Goal: Task Accomplishment & Management: Use online tool/utility

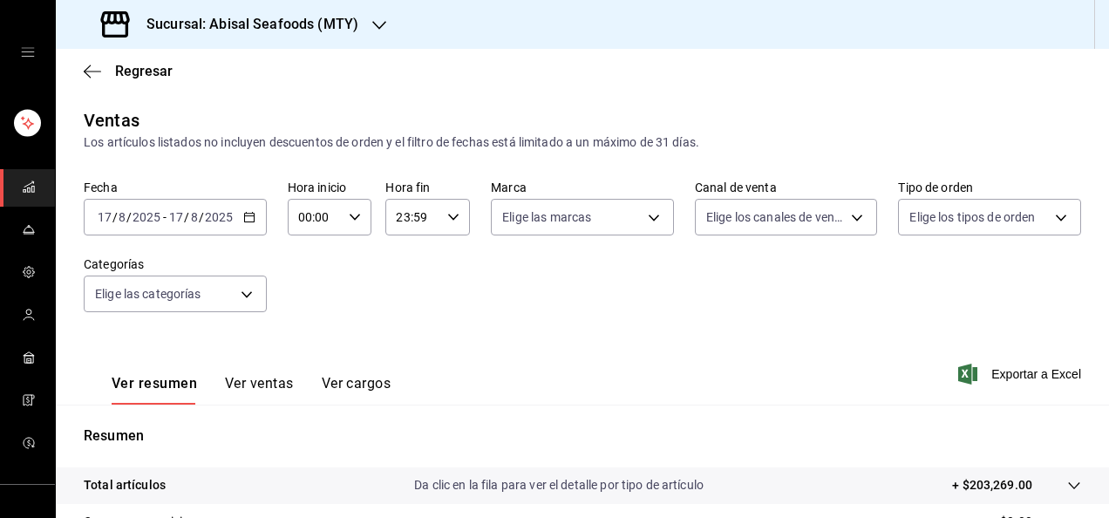
scroll to position [317, 0]
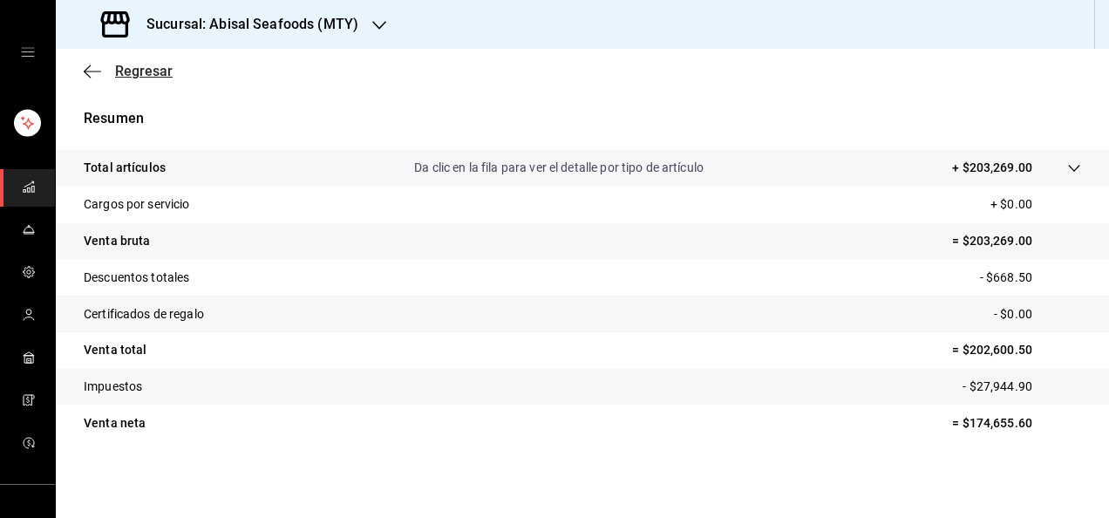
click at [153, 70] on span "Regresar" at bounding box center [144, 71] width 58 height 17
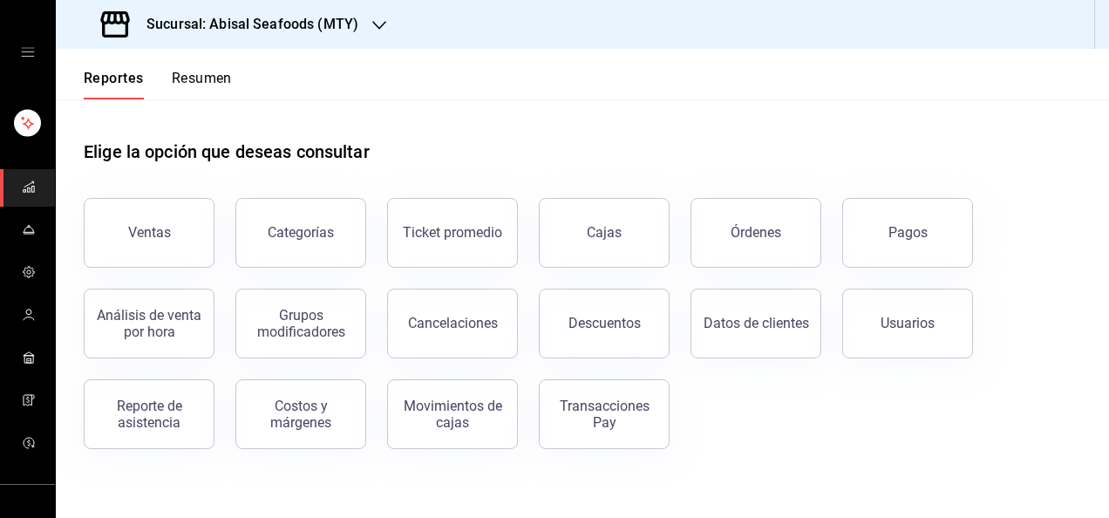
click at [249, 28] on h3 "Sucursal: Abisal Seafoods (MTY)" at bounding box center [246, 24] width 226 height 21
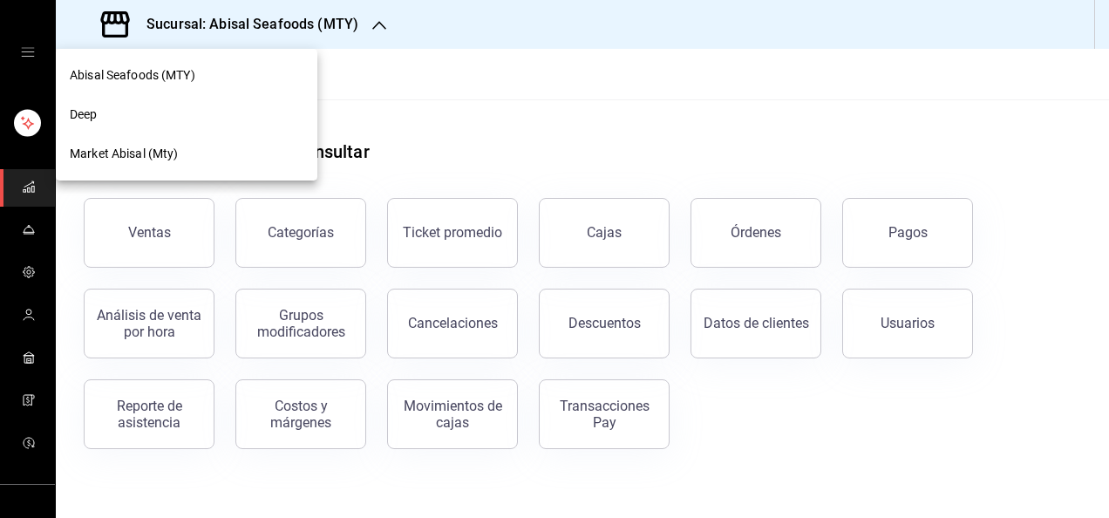
click at [203, 122] on div "Deep" at bounding box center [187, 114] width 234 height 18
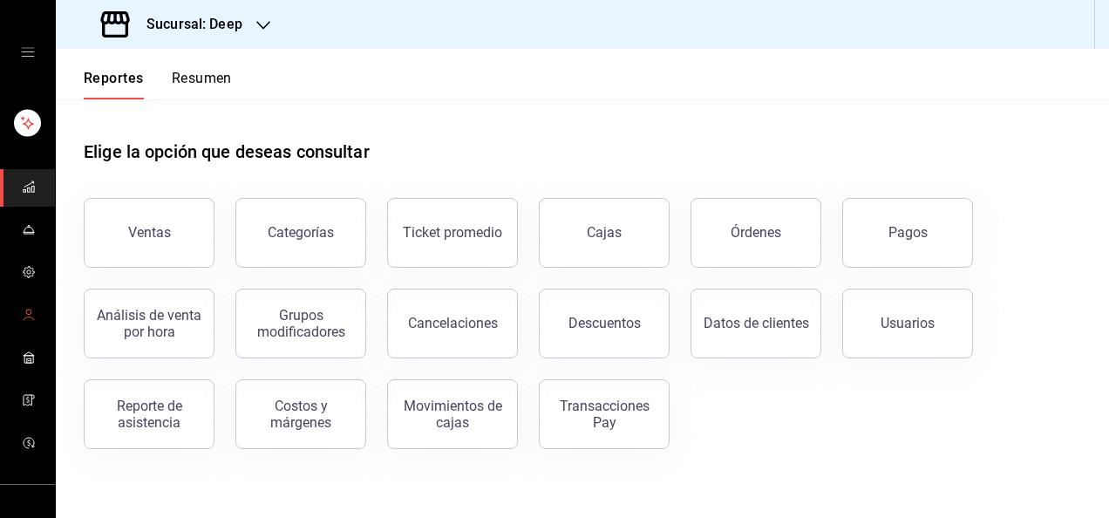
click at [28, 319] on icon "mailbox folders" at bounding box center [29, 315] width 14 height 14
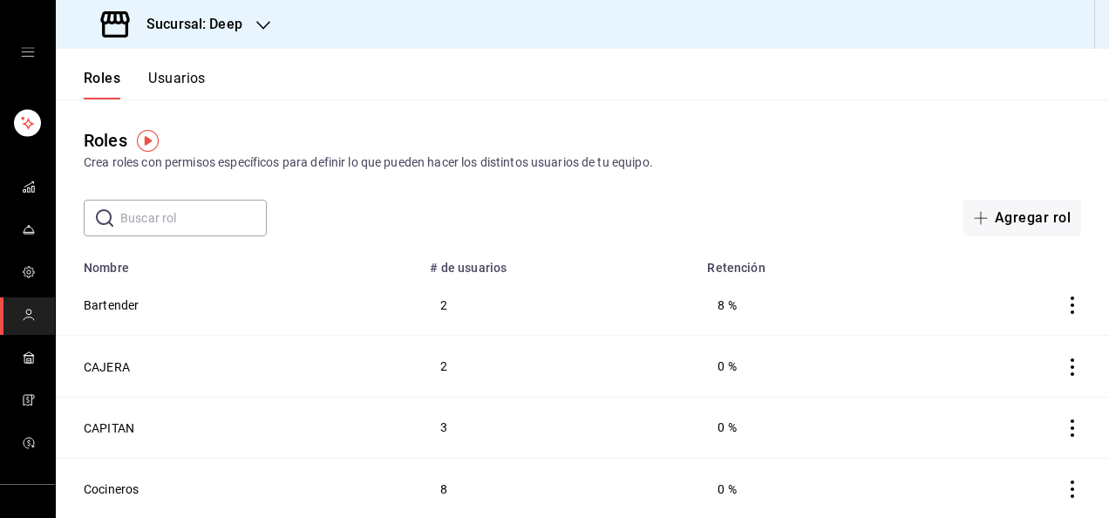
click at [187, 79] on button "Usuarios" at bounding box center [177, 85] width 58 height 30
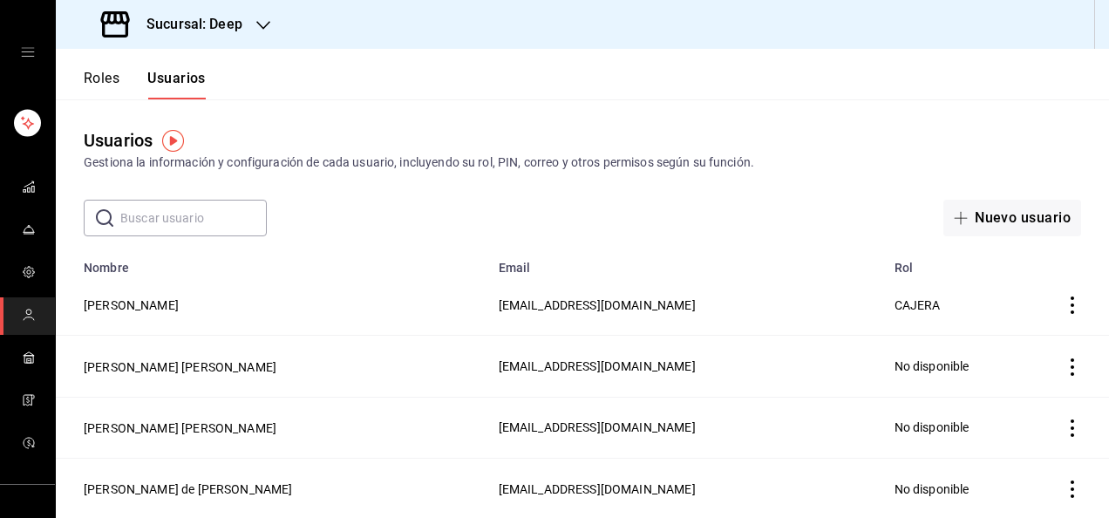
click at [205, 214] on input "text" at bounding box center [193, 218] width 146 height 35
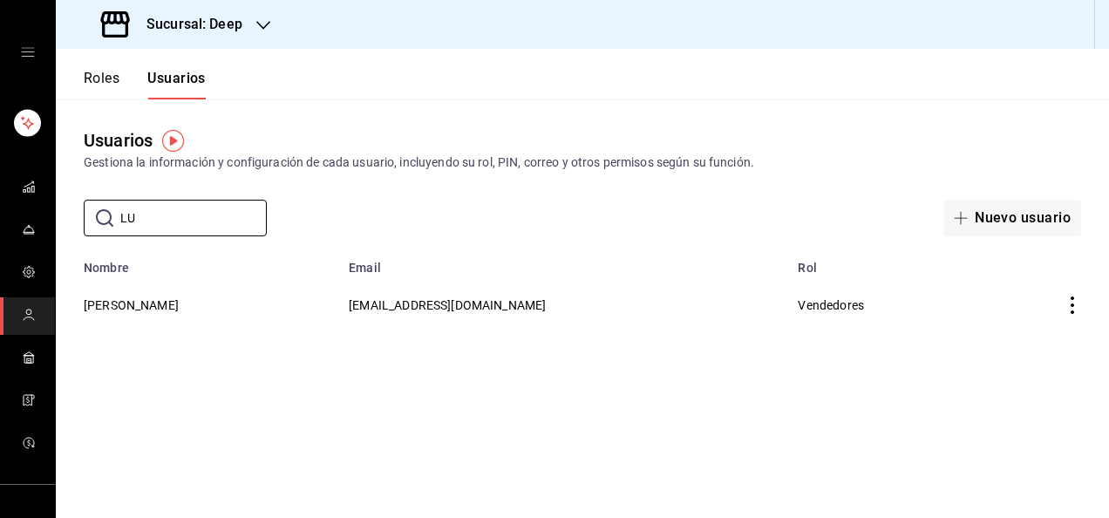
click at [281, 419] on main "Usuarios Gestiona la información y configuración de cada usuario, incluyendo su…" at bounding box center [582, 308] width 1053 height 418
click at [179, 74] on button "Usuarios" at bounding box center [176, 85] width 58 height 30
click at [173, 226] on input "LU" at bounding box center [193, 218] width 146 height 35
type input "L"
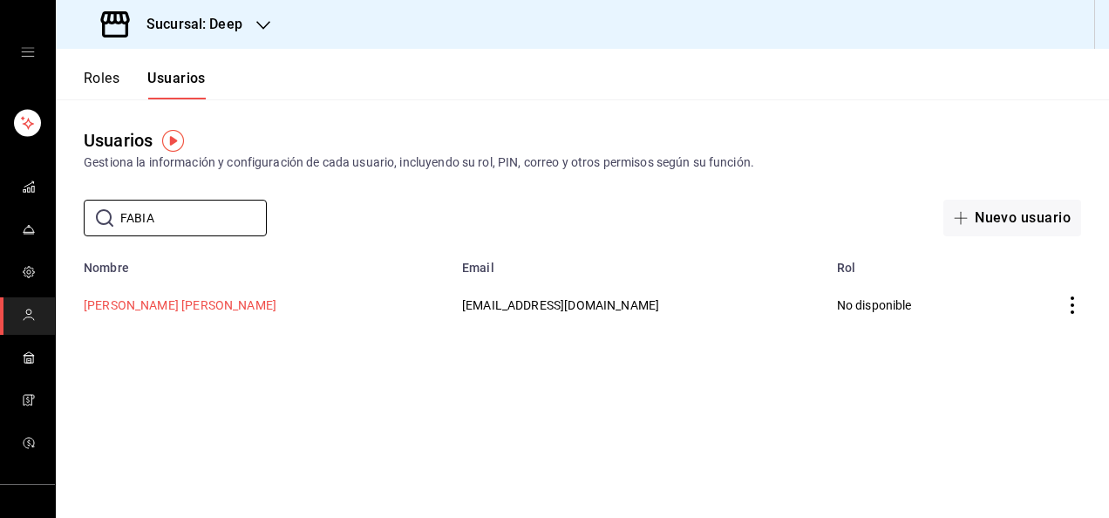
type input "FABIA"
click at [206, 305] on button "[PERSON_NAME] [PERSON_NAME]" at bounding box center [180, 304] width 193 height 17
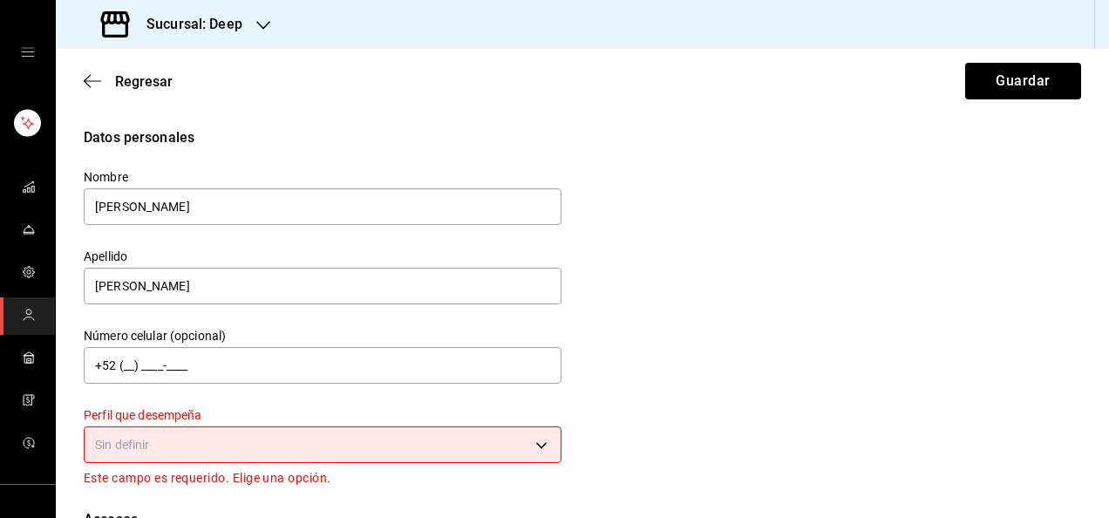
click at [360, 455] on body "Sucursal: Deep Regresar Guardar Datos personales Nombre [PERSON_NAME] [PERSON_N…" at bounding box center [554, 259] width 1109 height 518
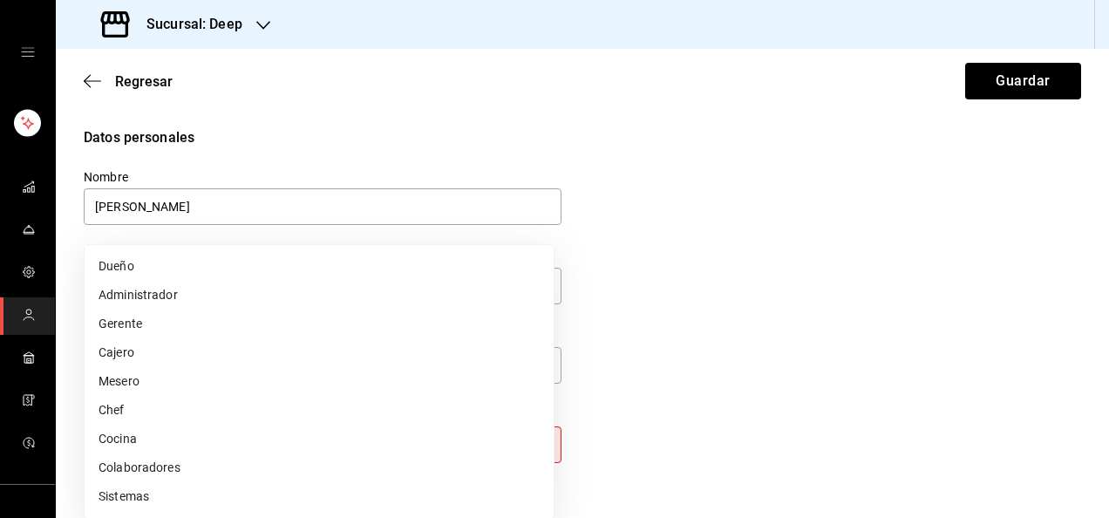
click at [314, 381] on li "Mesero" at bounding box center [319, 381] width 469 height 29
type input "WAITER"
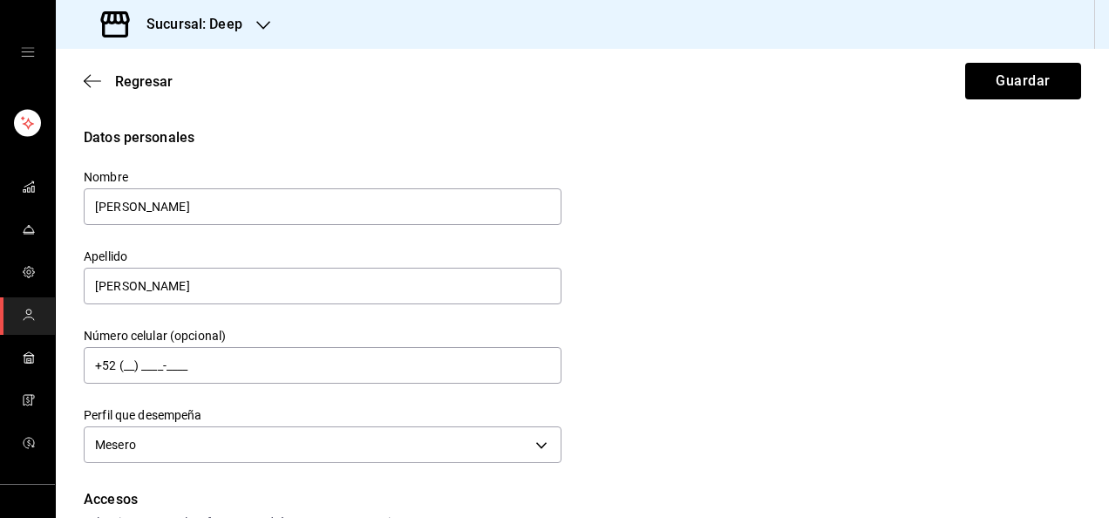
click at [676, 396] on div "Datos personales Nombre [PERSON_NAME] [PERSON_NAME] Número celular (opcional) +…" at bounding box center [582, 297] width 997 height 341
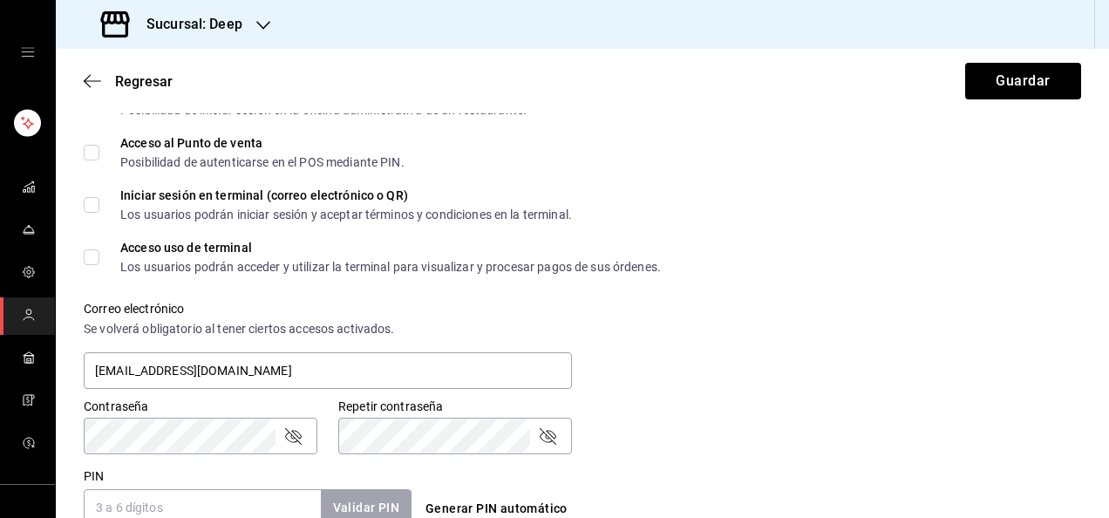
scroll to position [418, 0]
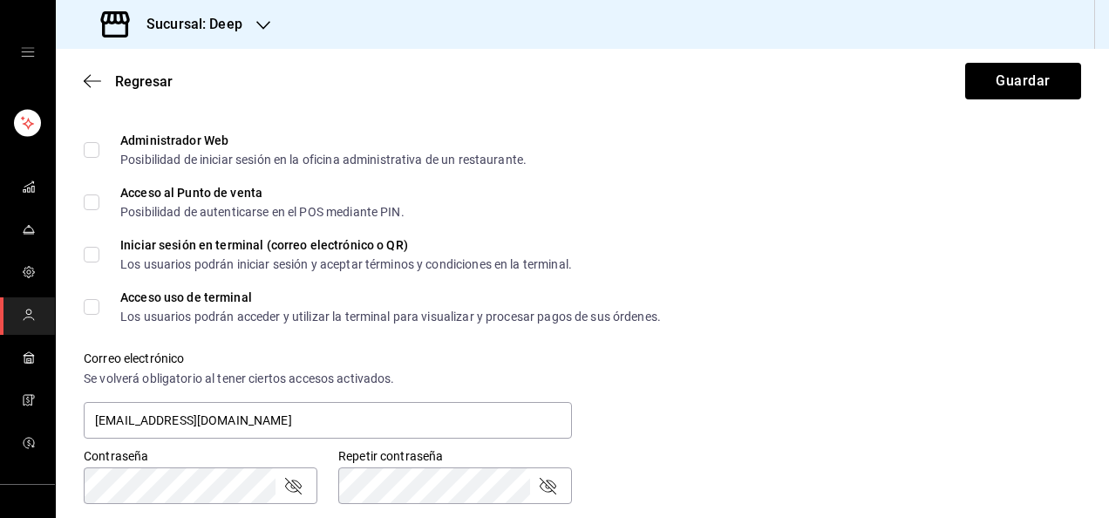
click at [89, 198] on input "Acceso al Punto de venta Posibilidad de autenticarse en el POS mediante PIN." at bounding box center [92, 202] width 16 height 16
checkbox input "true"
click at [712, 361] on div "Correo electrónico Se volverá obligatorio [PERSON_NAME] ciertos accesos activad…" at bounding box center [572, 386] width 1018 height 112
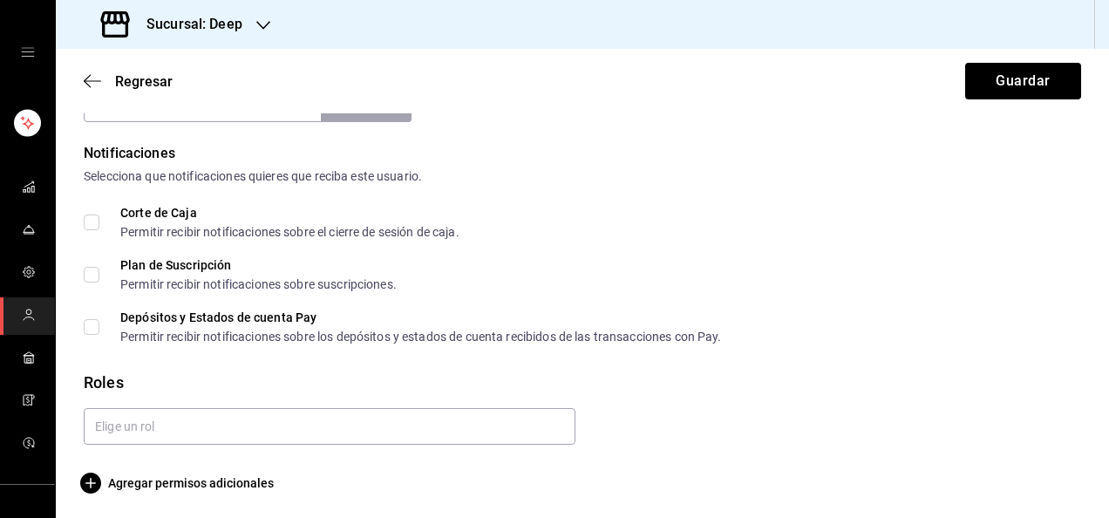
scroll to position [875, 0]
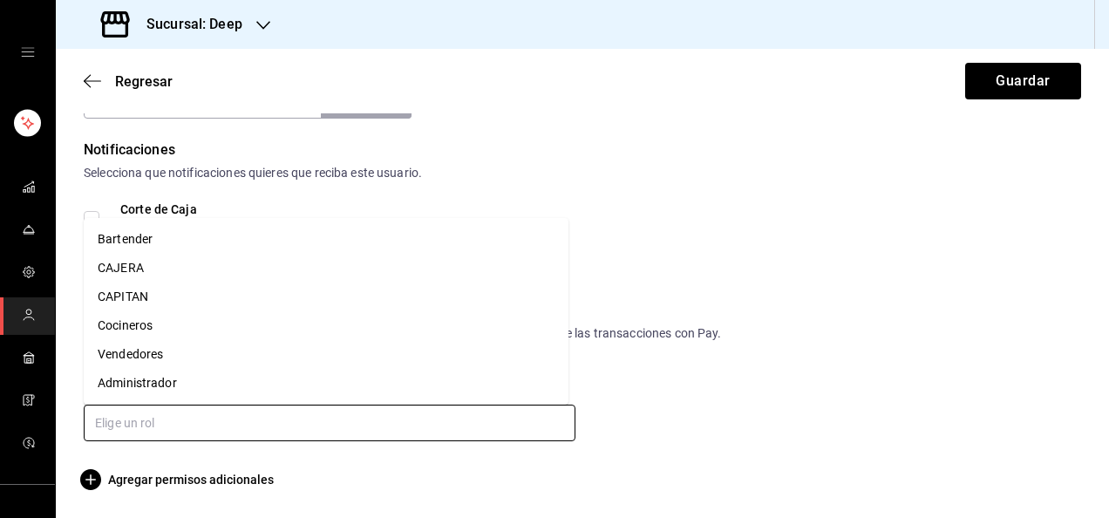
click at [506, 421] on input "text" at bounding box center [330, 422] width 492 height 37
click at [267, 368] on li "Vendedores" at bounding box center [326, 354] width 485 height 29
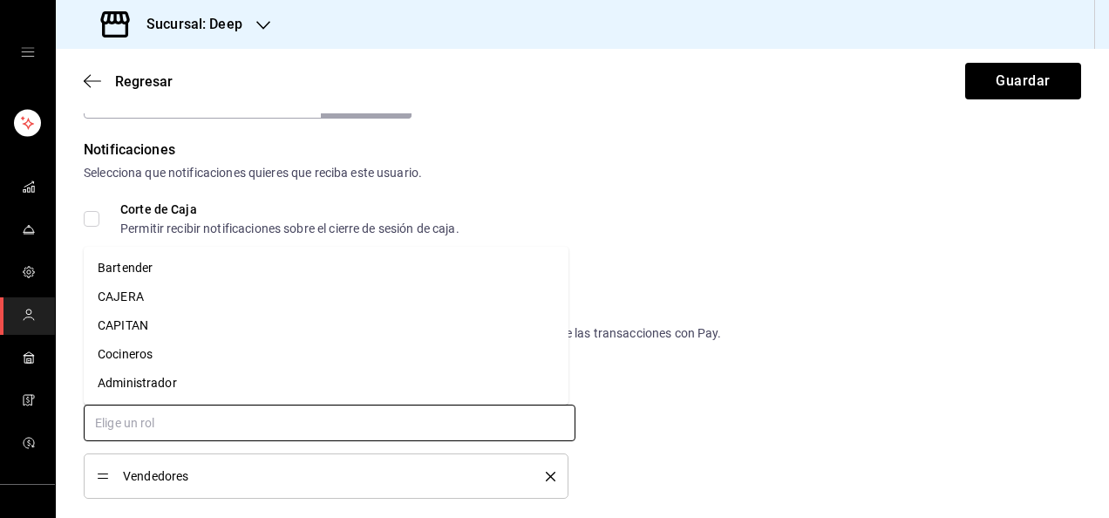
click at [338, 425] on input "text" at bounding box center [330, 422] width 492 height 37
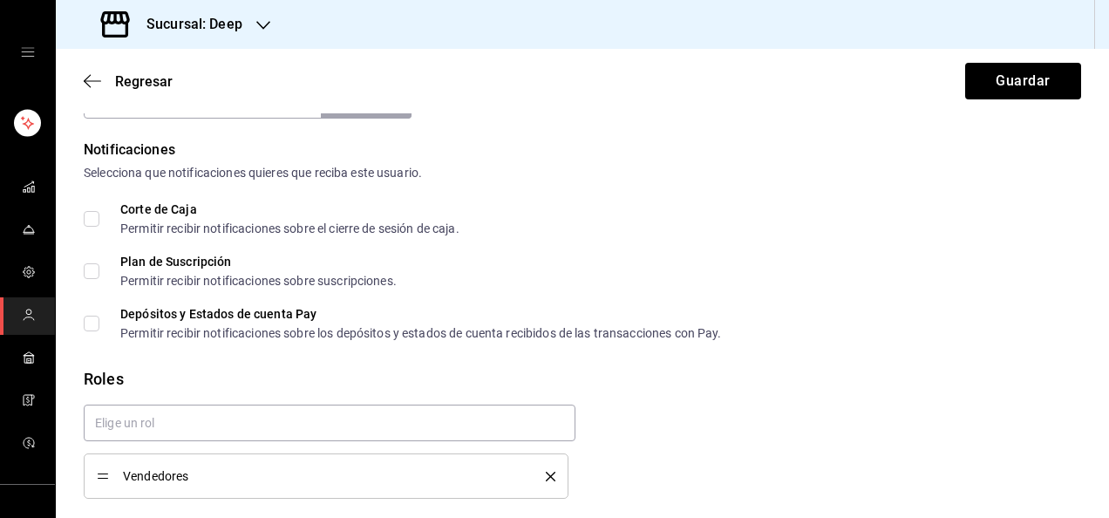
click at [669, 429] on div "Vendedores" at bounding box center [575, 445] width 1011 height 108
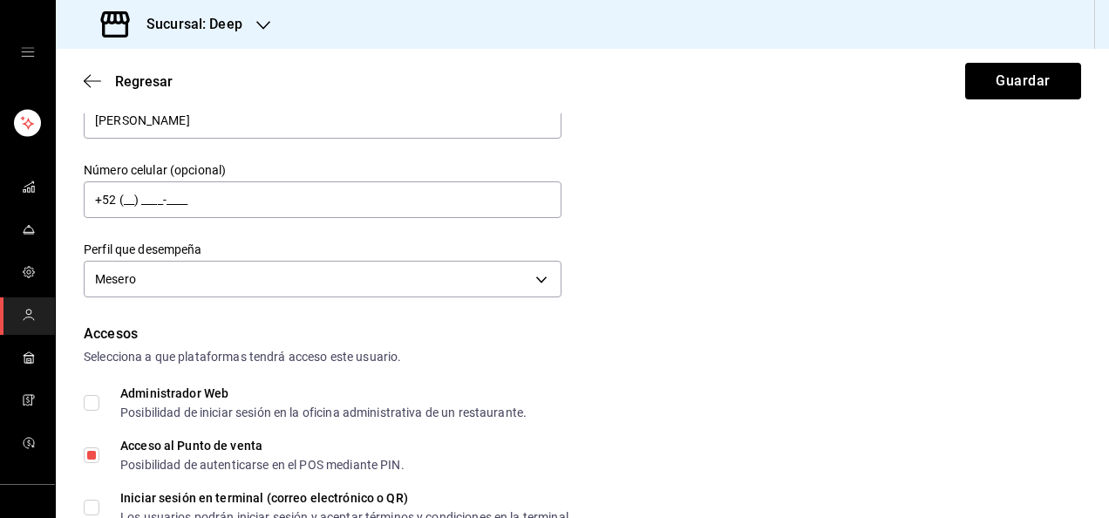
scroll to position [0, 0]
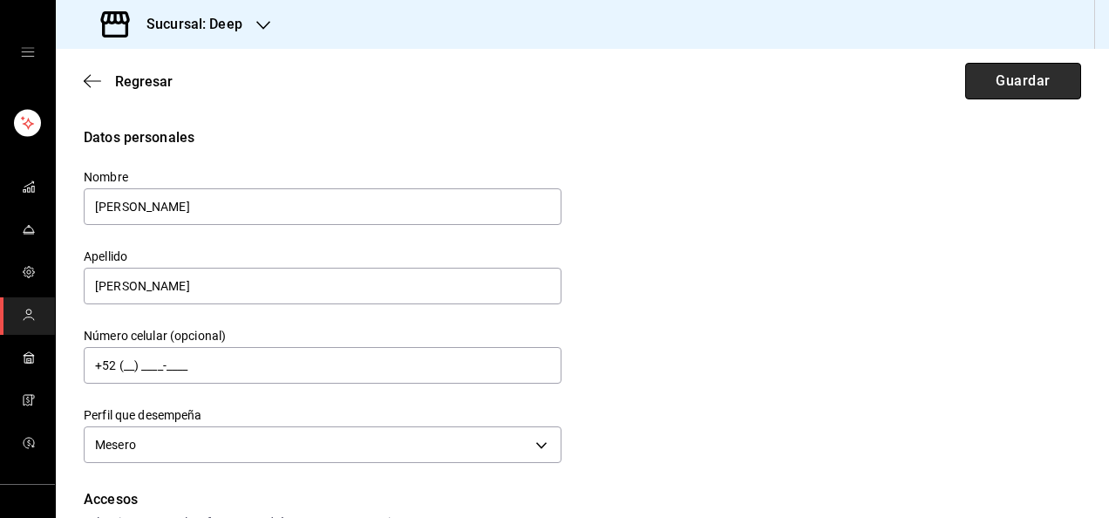
click at [1013, 82] on button "Guardar" at bounding box center [1023, 81] width 116 height 37
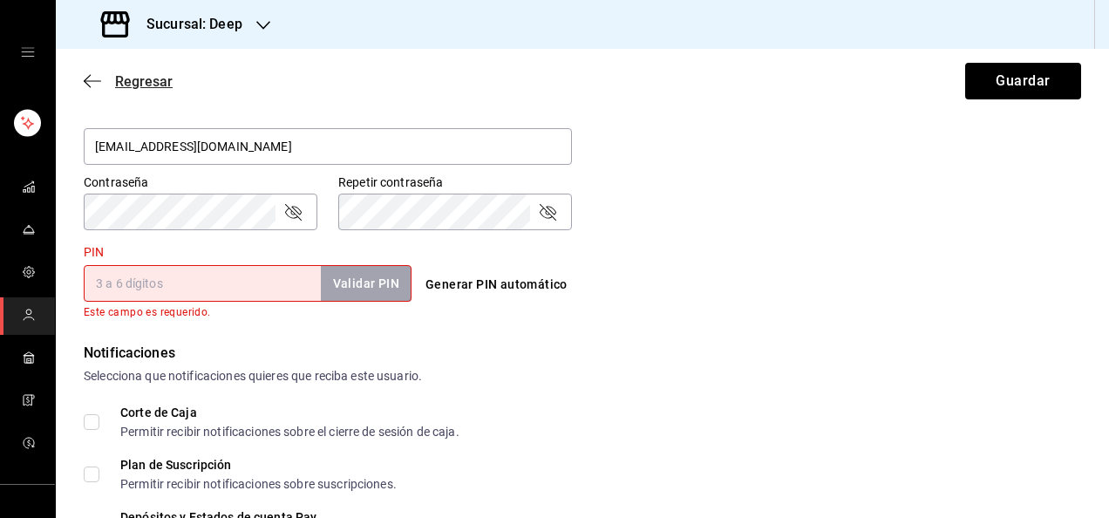
click at [167, 82] on span "Regresar" at bounding box center [144, 81] width 58 height 17
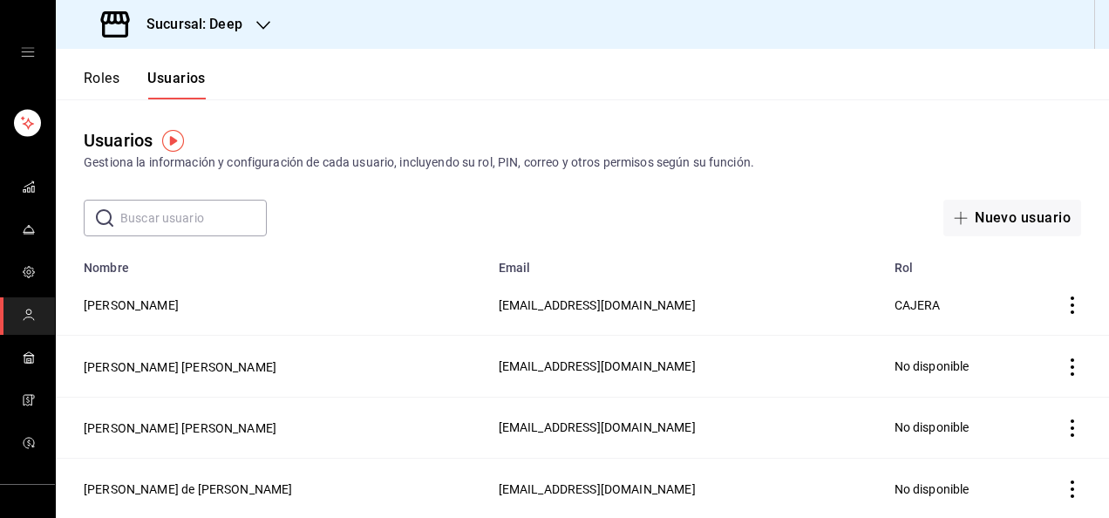
click at [195, 35] on div "Sucursal: Deep" at bounding box center [173, 24] width 207 height 49
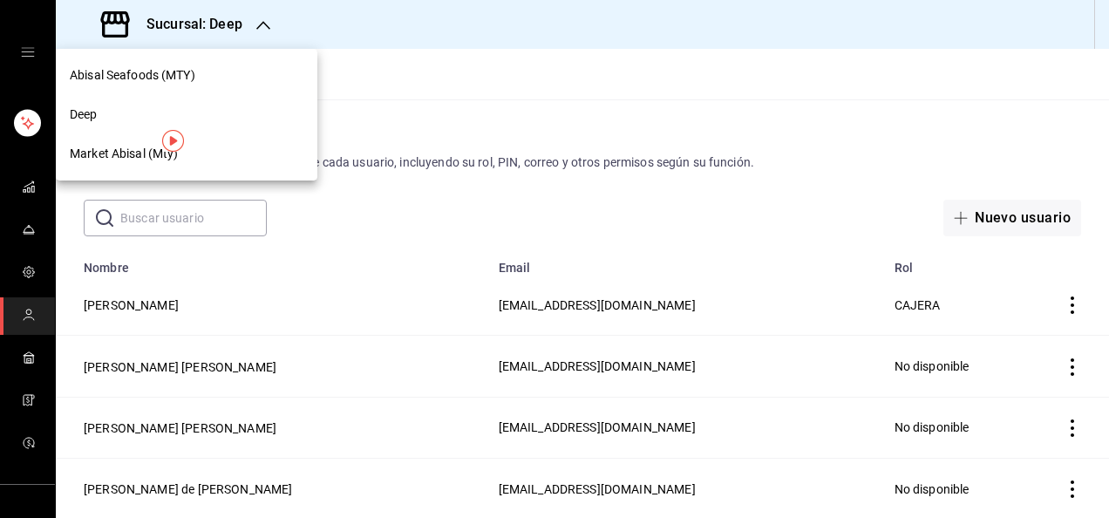
click at [179, 71] on span "Abisal Seafoods (MTY)" at bounding box center [133, 75] width 126 height 18
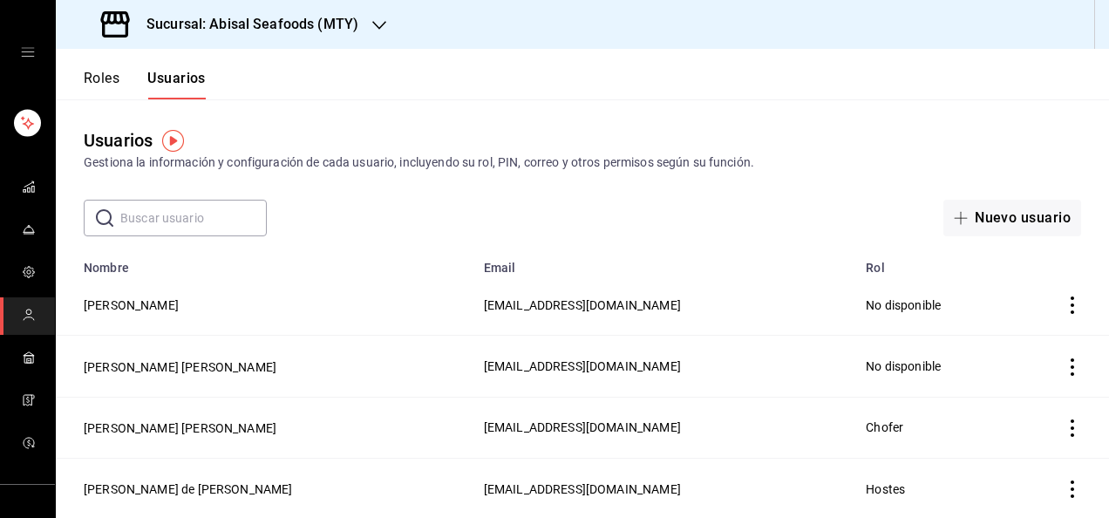
click at [206, 215] on input "text" at bounding box center [193, 218] width 146 height 35
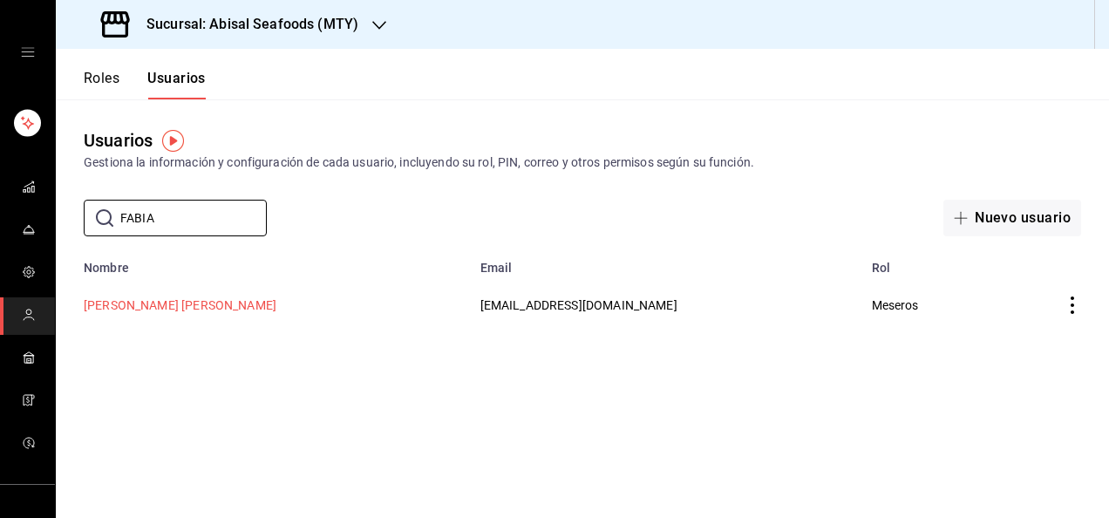
type input "FABIA"
click at [211, 306] on button "[PERSON_NAME] [PERSON_NAME]" at bounding box center [180, 304] width 193 height 17
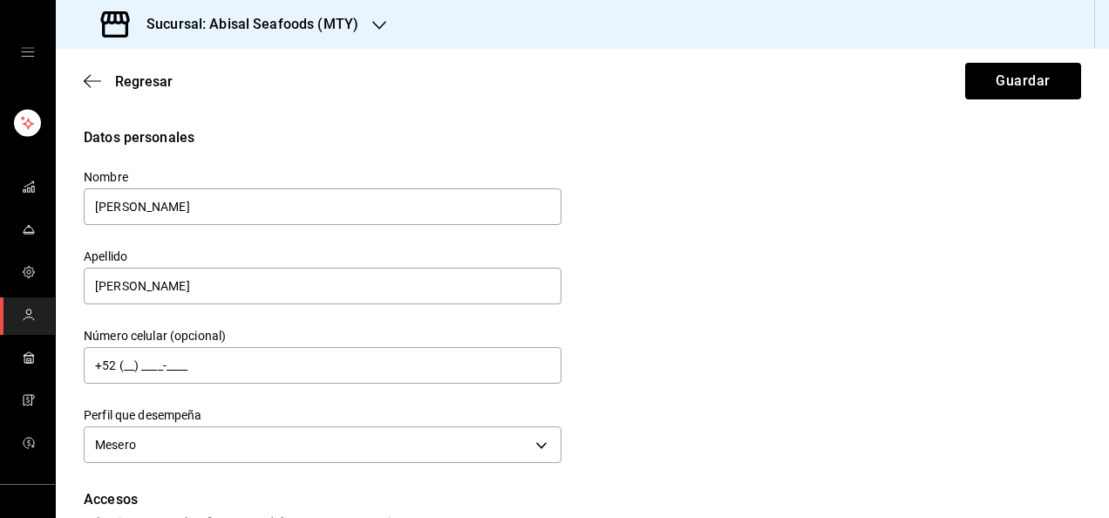
click at [774, 391] on div "Datos personales Nombre [PERSON_NAME] [PERSON_NAME] Número celular (opcional) +…" at bounding box center [582, 297] width 997 height 341
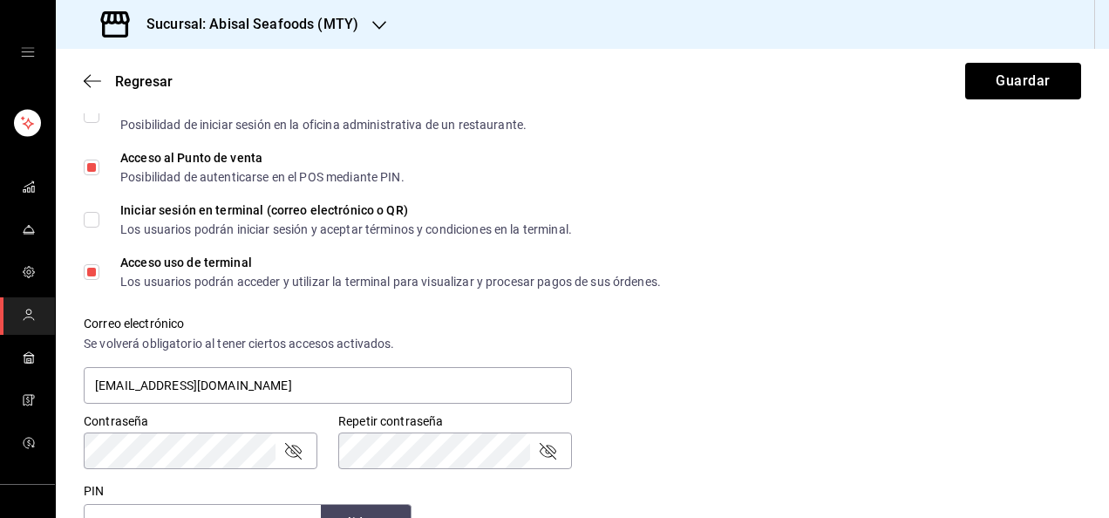
scroll to position [488, 0]
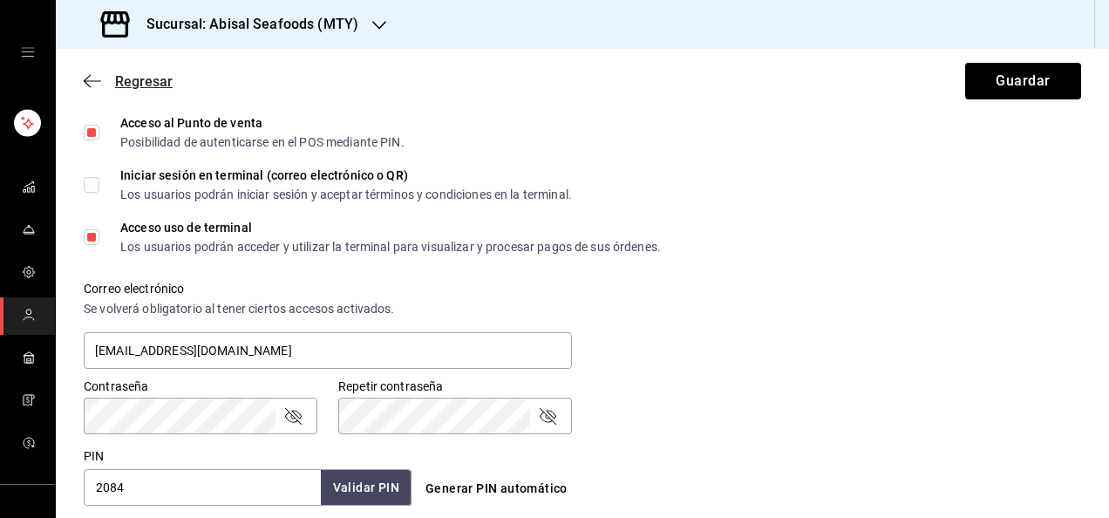
click at [167, 75] on span "Regresar" at bounding box center [144, 81] width 58 height 17
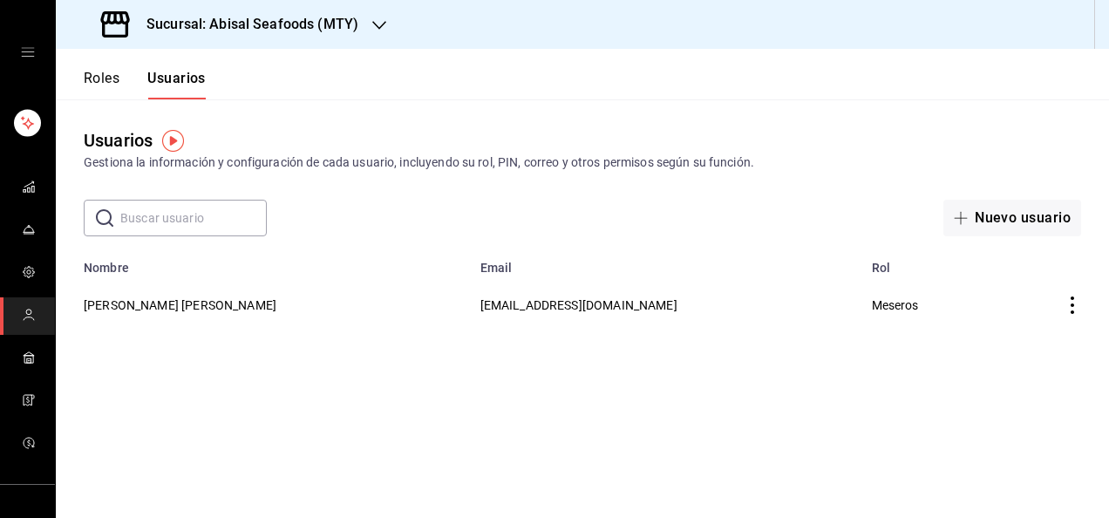
click at [246, 6] on div "Sucursal: Abisal Seafoods (MTY)" at bounding box center [231, 24] width 323 height 49
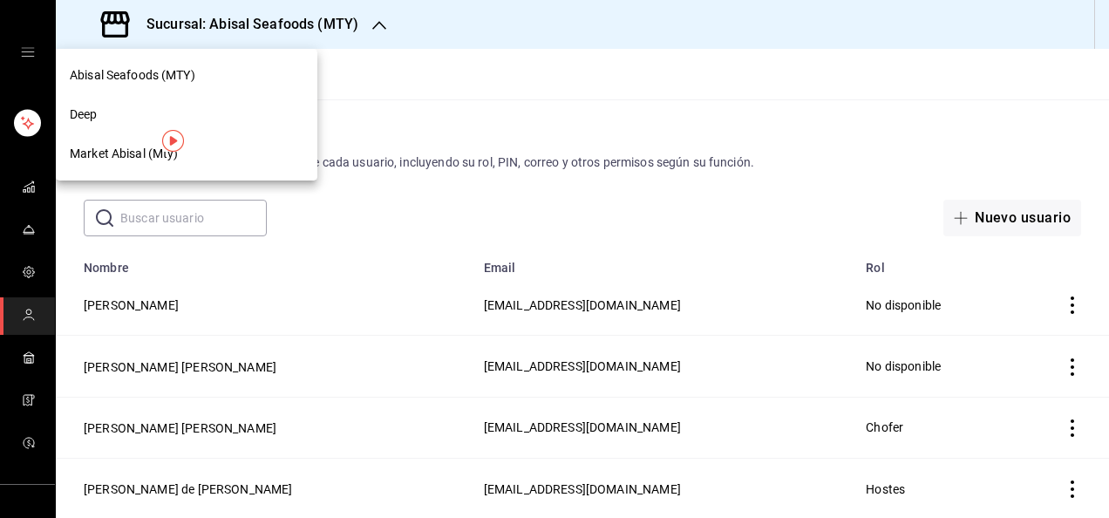
click at [133, 111] on div "Deep" at bounding box center [187, 114] width 234 height 18
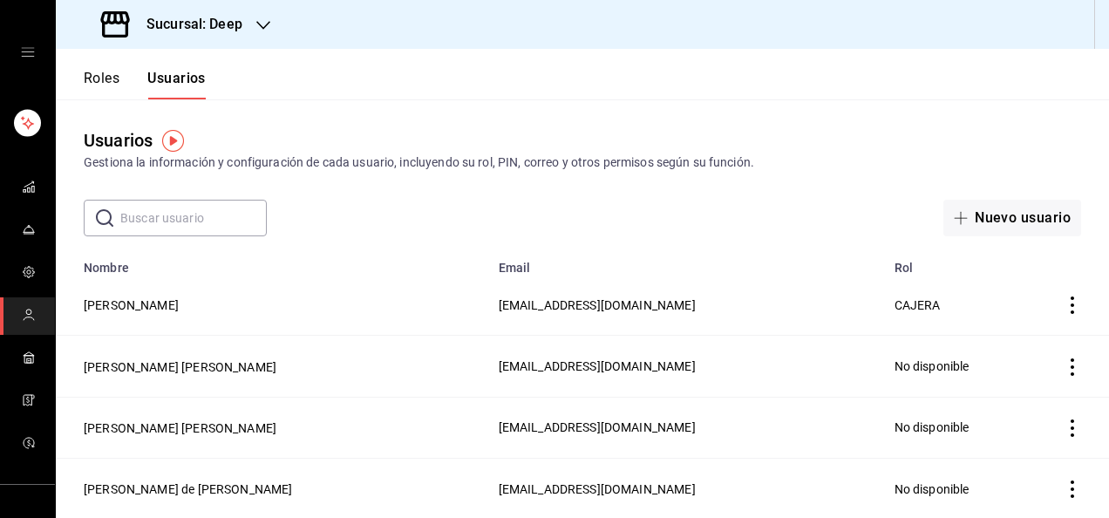
click at [148, 219] on input "text" at bounding box center [193, 218] width 146 height 35
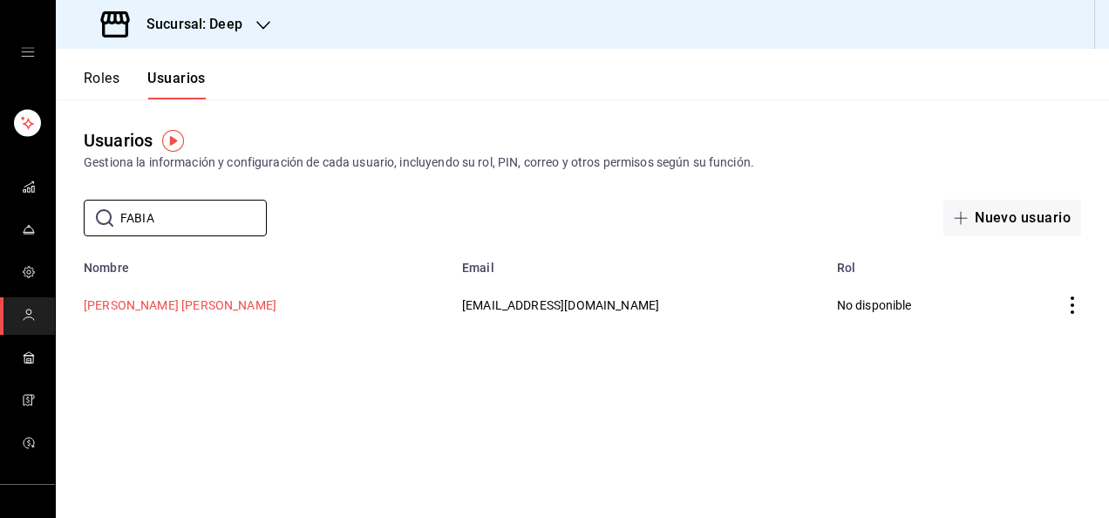
type input "FABIA"
click at [180, 310] on button "[PERSON_NAME] [PERSON_NAME]" at bounding box center [180, 304] width 193 height 17
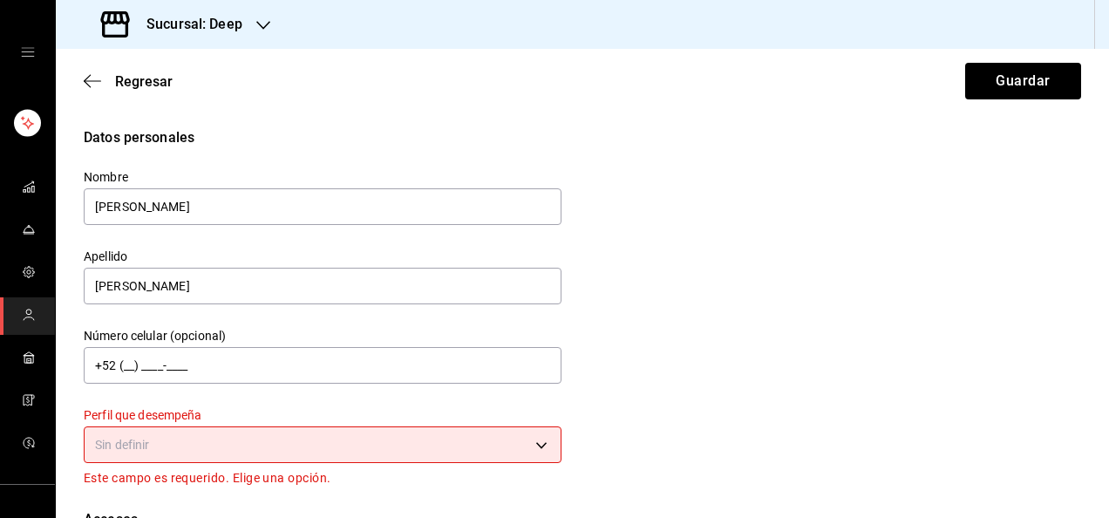
click at [256, 441] on body "Sucursal: Deep Regresar Guardar Datos personales Nombre [PERSON_NAME] [PERSON_N…" at bounding box center [554, 259] width 1109 height 518
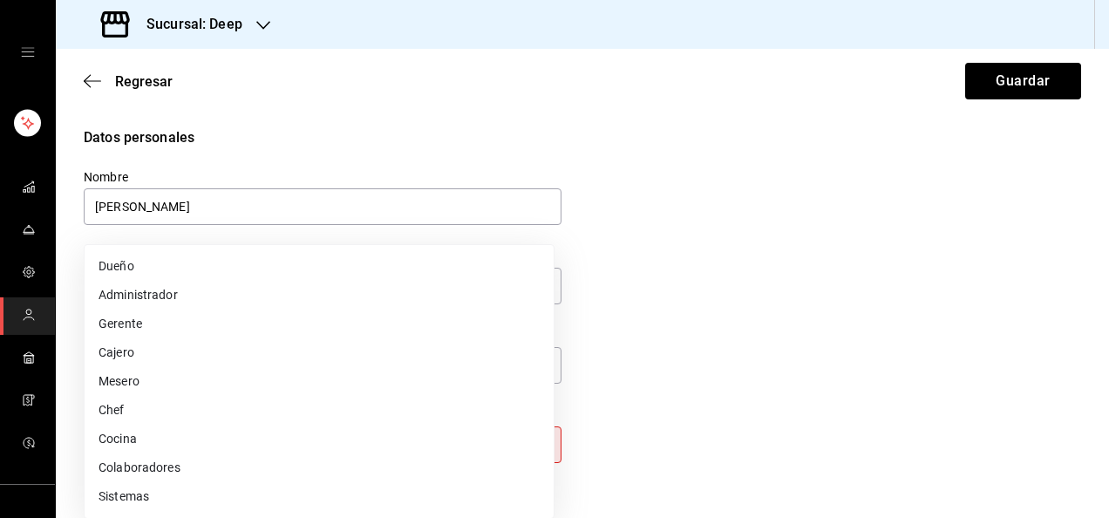
click at [187, 378] on li "Mesero" at bounding box center [319, 381] width 469 height 29
type input "WAITER"
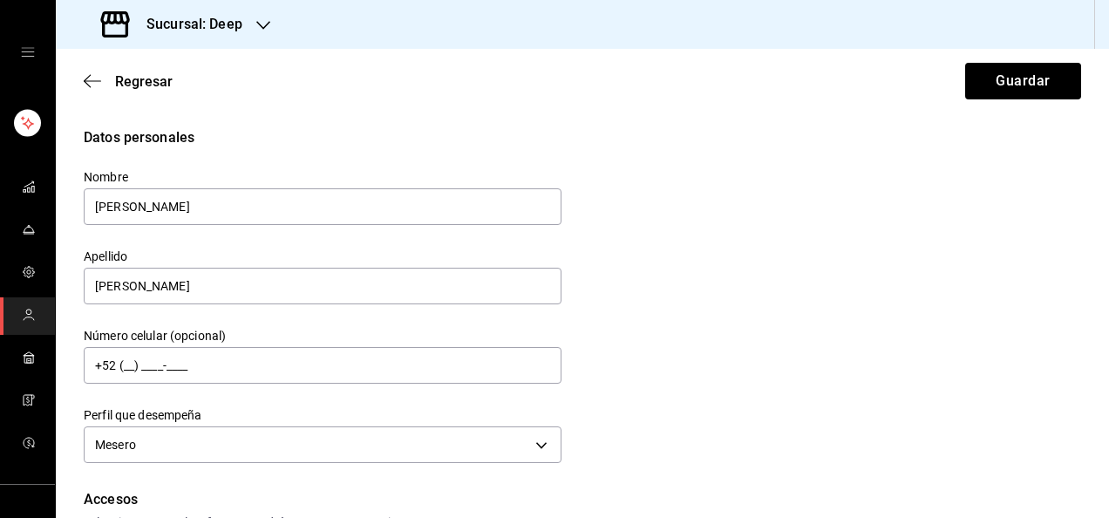
click at [621, 415] on div "Datos personales Nombre [PERSON_NAME] [PERSON_NAME] Número celular (opcional) +…" at bounding box center [582, 297] width 997 height 341
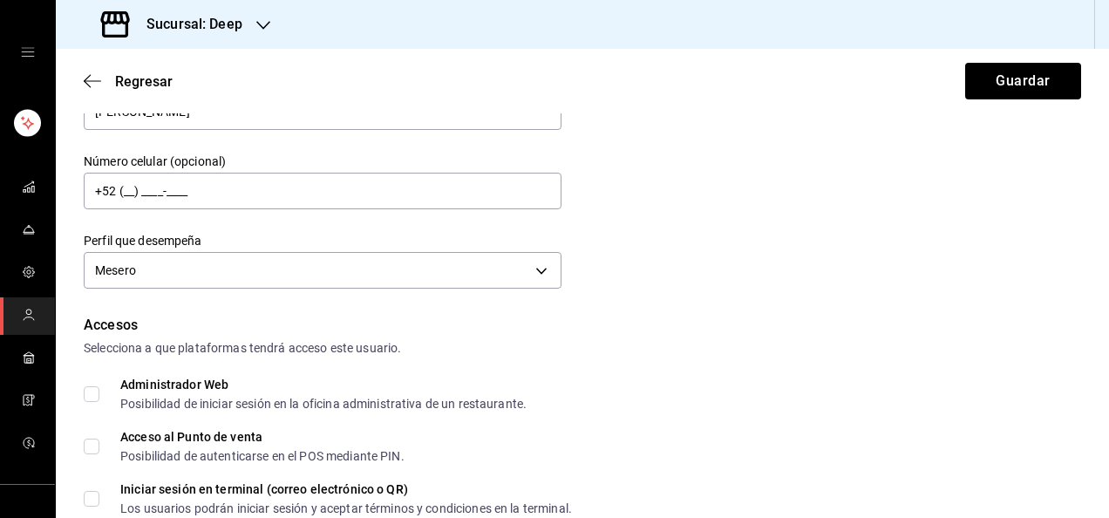
scroll to position [209, 0]
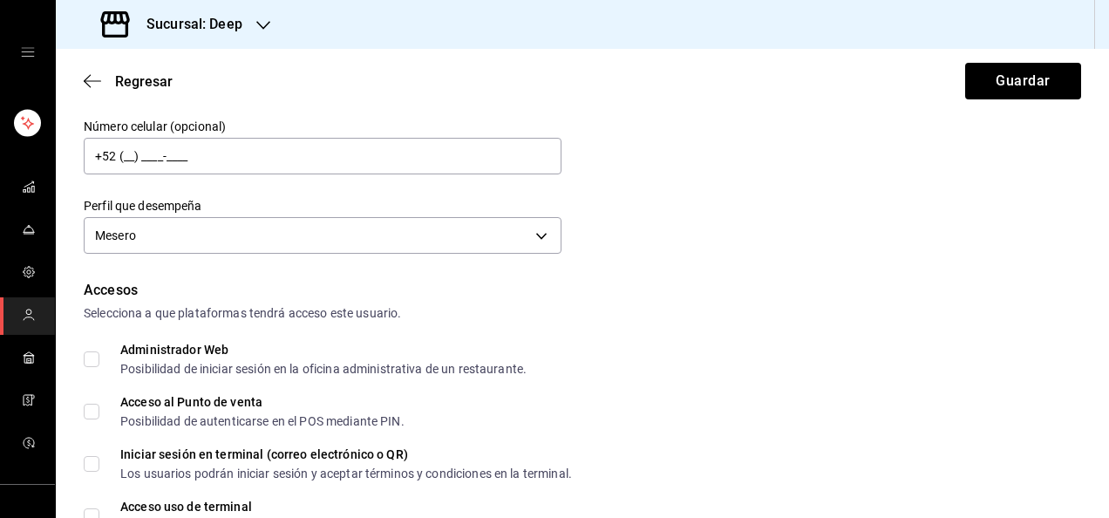
click at [88, 411] on input "Acceso al Punto de venta Posibilidad de autenticarse en el POS mediante PIN." at bounding box center [92, 412] width 16 height 16
checkbox input "true"
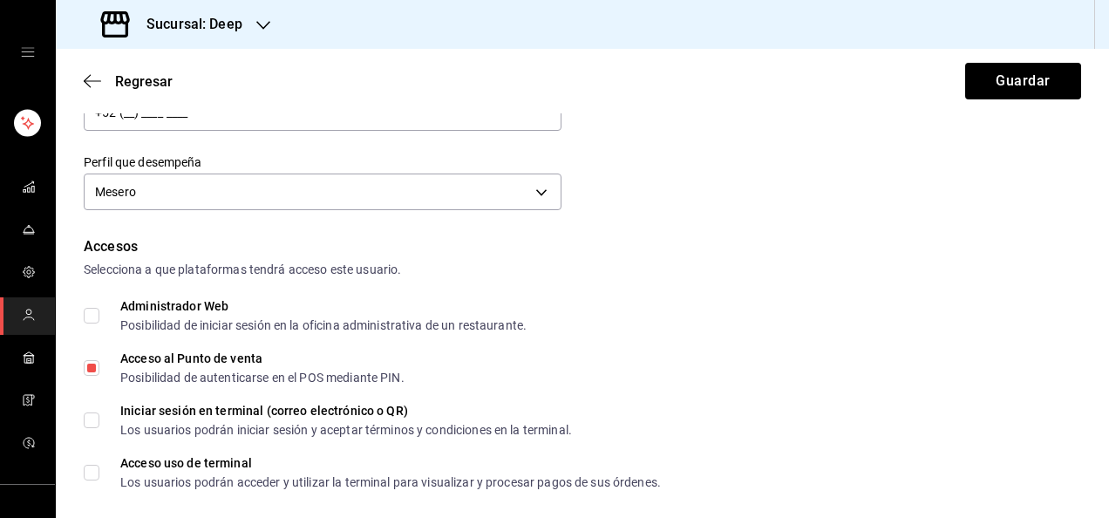
scroll to position [279, 0]
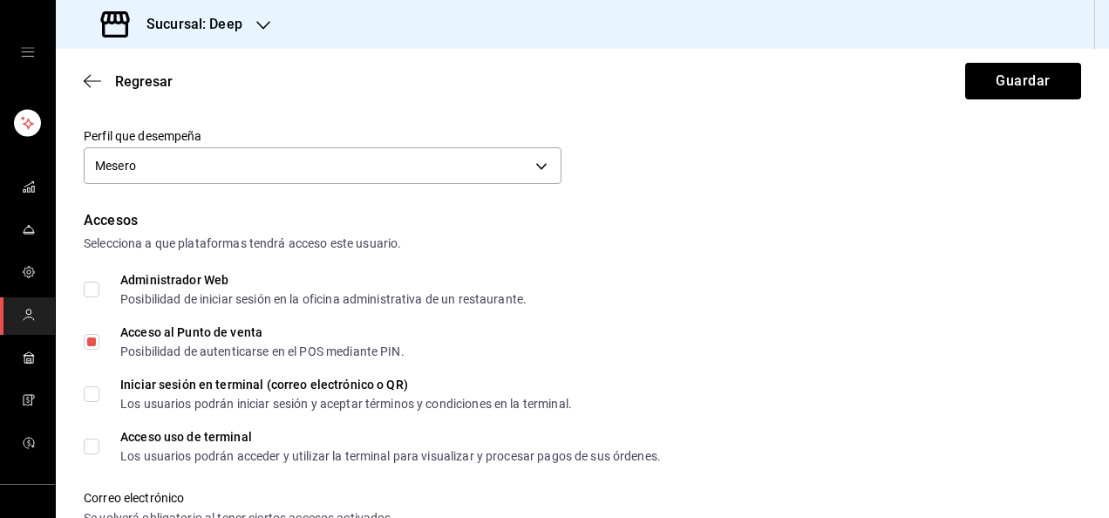
click at [92, 445] on input "Acceso uso de terminal Los usuarios podrán acceder y utilizar la terminal para …" at bounding box center [92, 446] width 16 height 16
checkbox input "true"
click at [811, 405] on div "Iniciar sesión en terminal (correo electrónico o QR) Los usuarios podrán inicia…" at bounding box center [582, 393] width 997 height 31
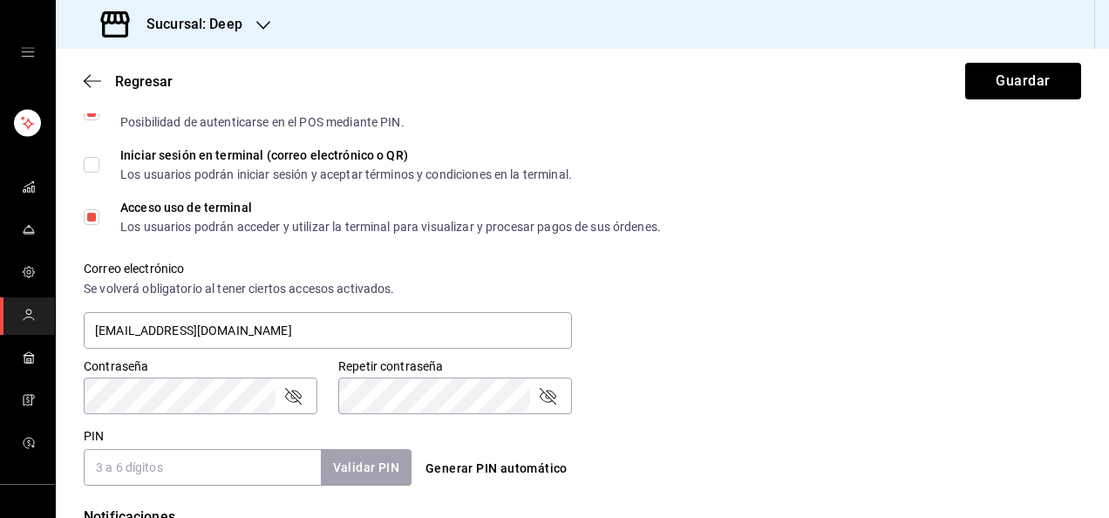
scroll to position [523, 0]
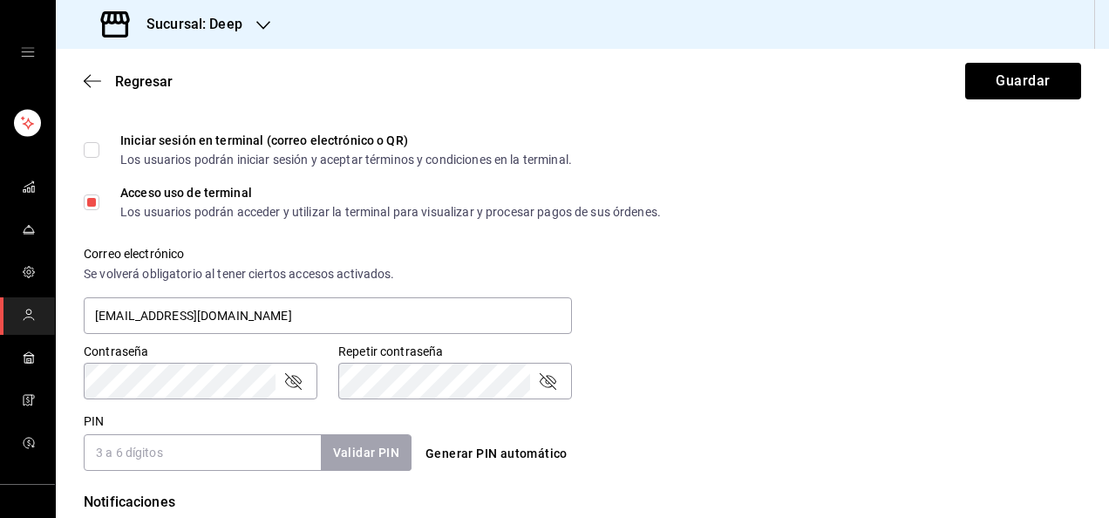
click at [115, 458] on input "PIN" at bounding box center [202, 452] width 237 height 37
type input "2084"
click at [378, 457] on button "Validar PIN" at bounding box center [365, 452] width 92 height 37
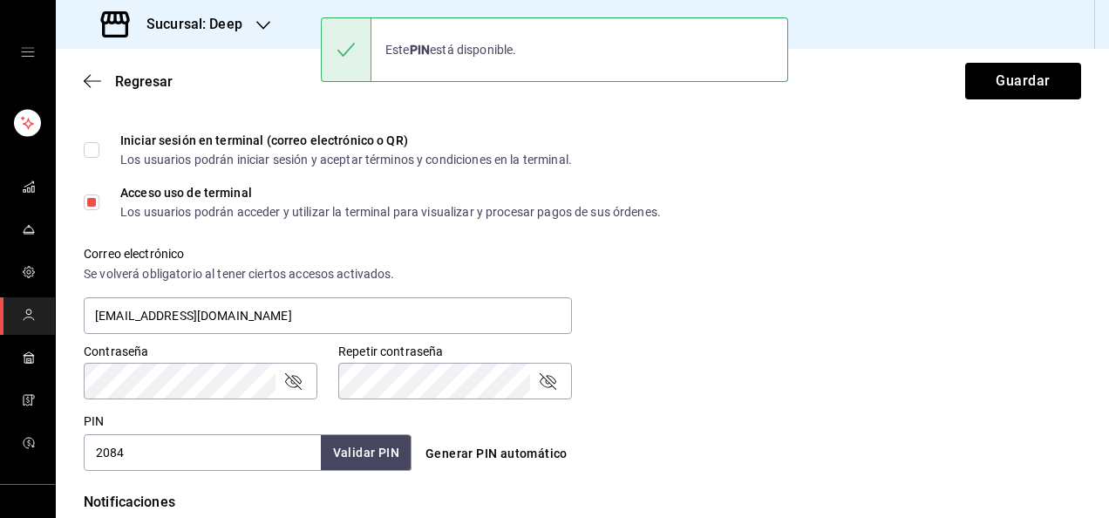
click at [724, 420] on div "Generar PIN automático" at bounding box center [578, 438] width 335 height 64
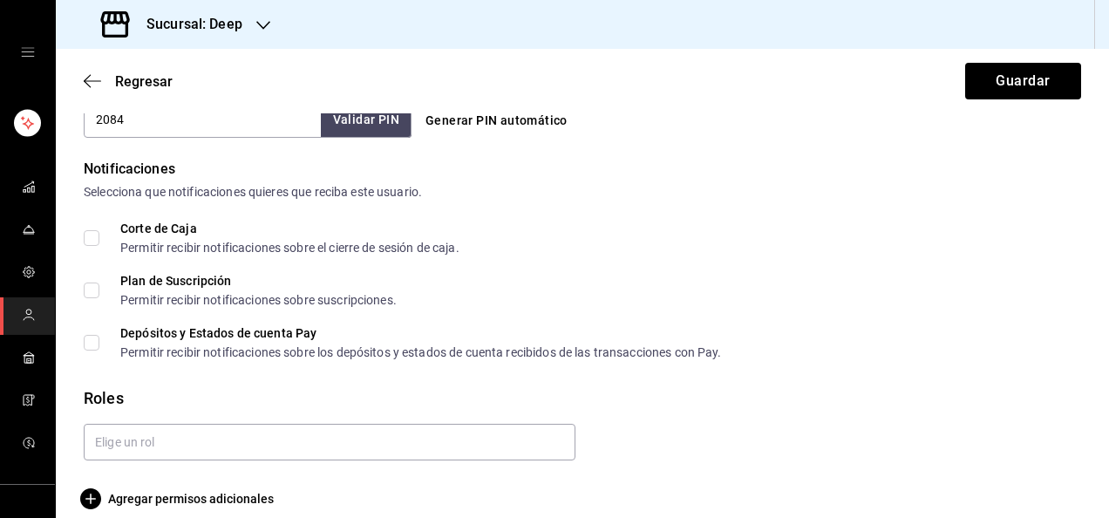
scroll to position [872, 0]
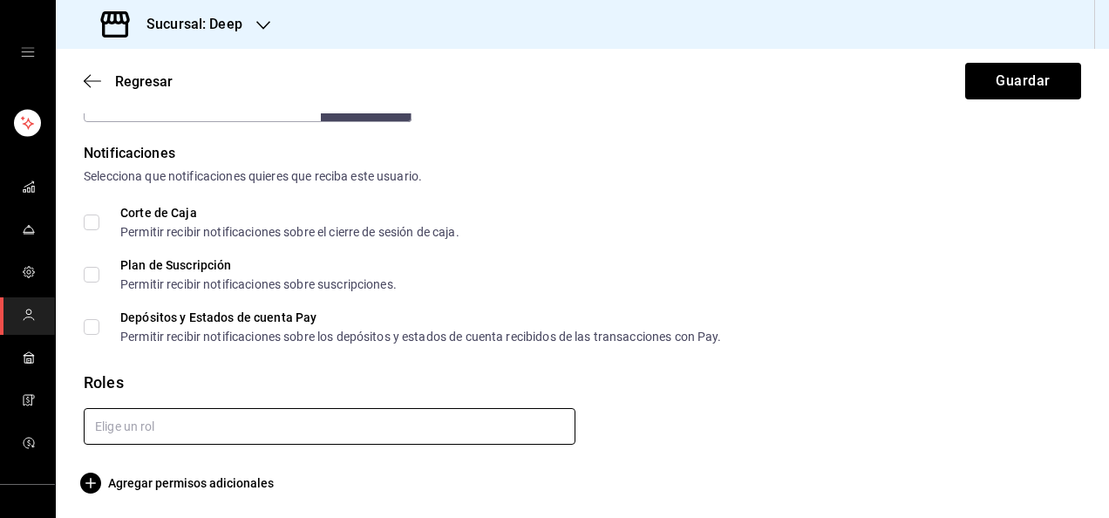
click at [468, 429] on input "text" at bounding box center [330, 426] width 492 height 37
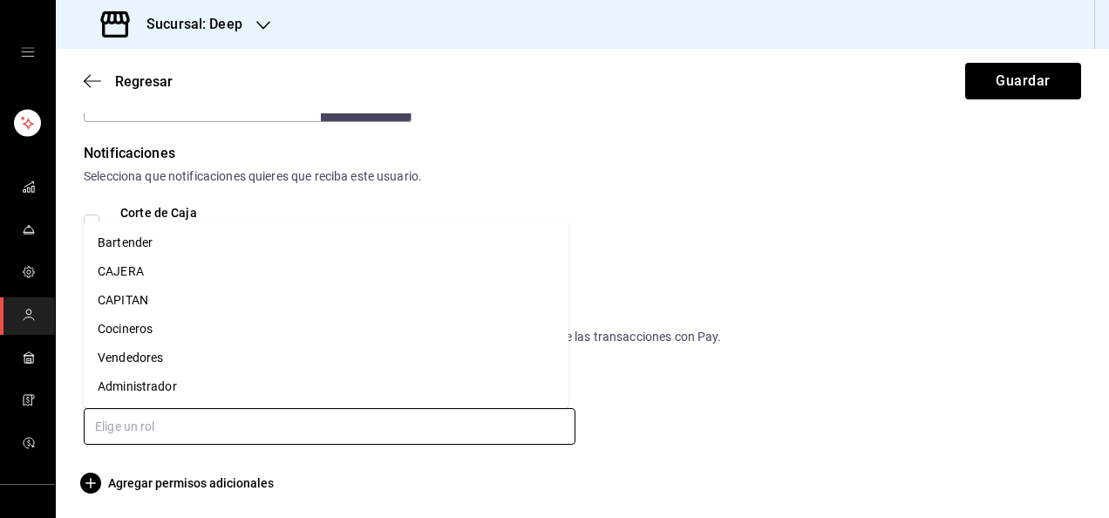
click at [217, 357] on li "Vendedores" at bounding box center [326, 357] width 485 height 29
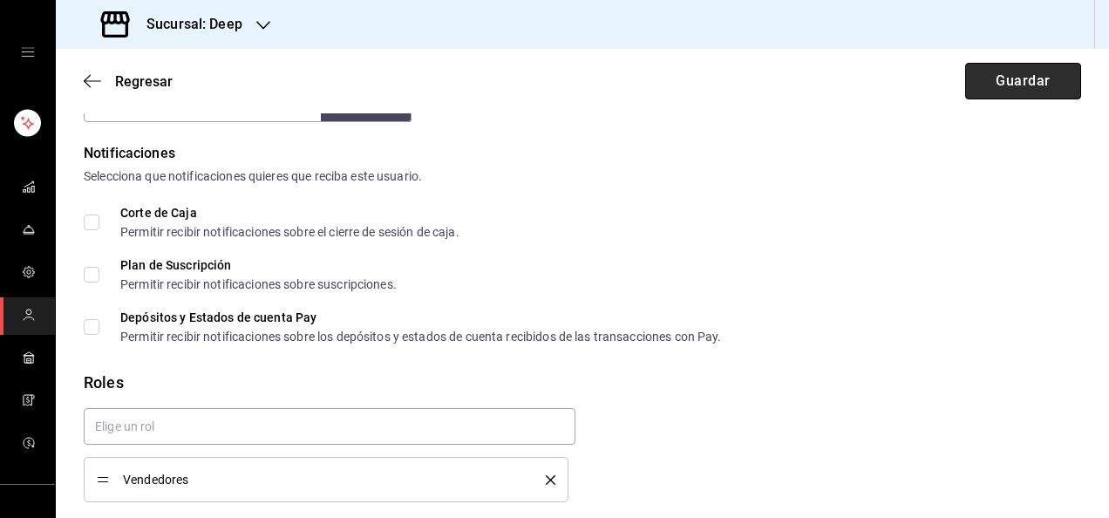
click at [1032, 93] on button "Guardar" at bounding box center [1023, 81] width 116 height 37
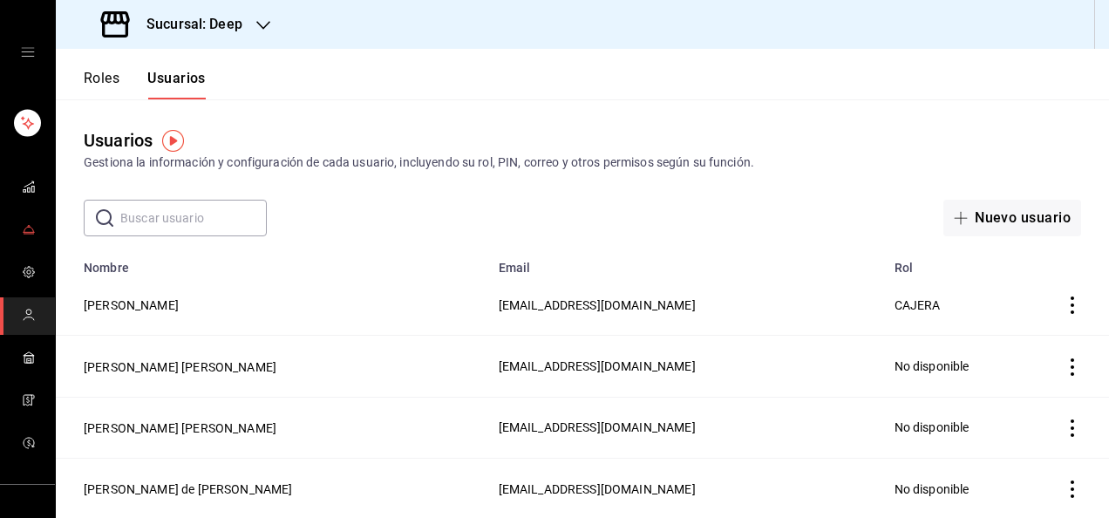
click at [28, 223] on icon "mailbox folders" at bounding box center [29, 229] width 14 height 14
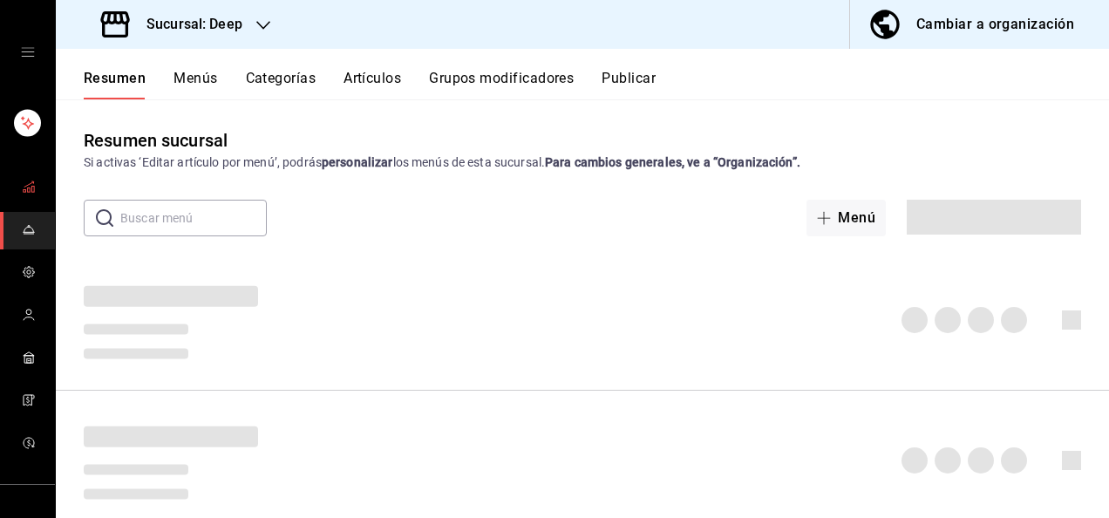
click at [23, 173] on link "mailbox folders" at bounding box center [27, 187] width 55 height 37
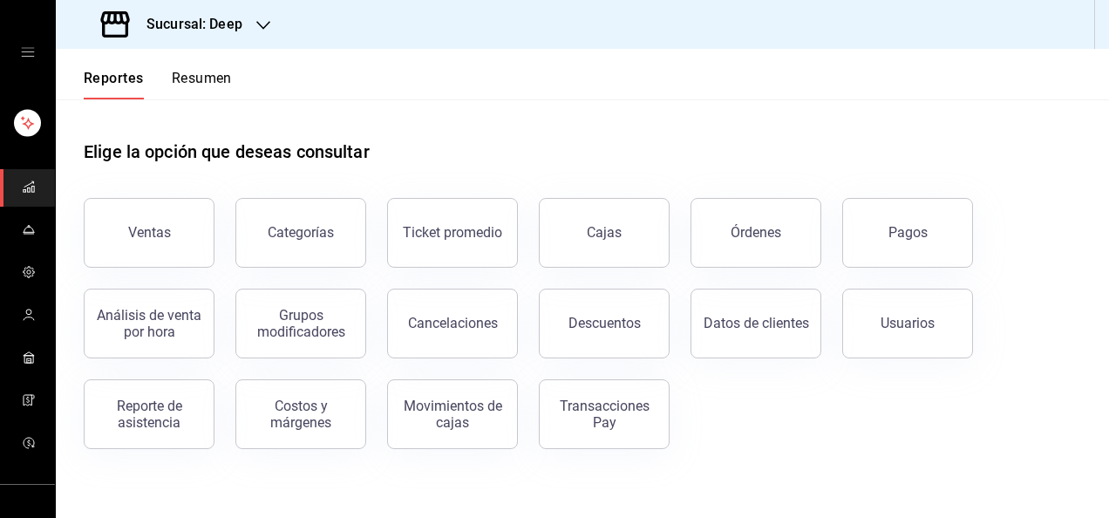
click at [209, 27] on h3 "Sucursal: Deep" at bounding box center [188, 24] width 110 height 21
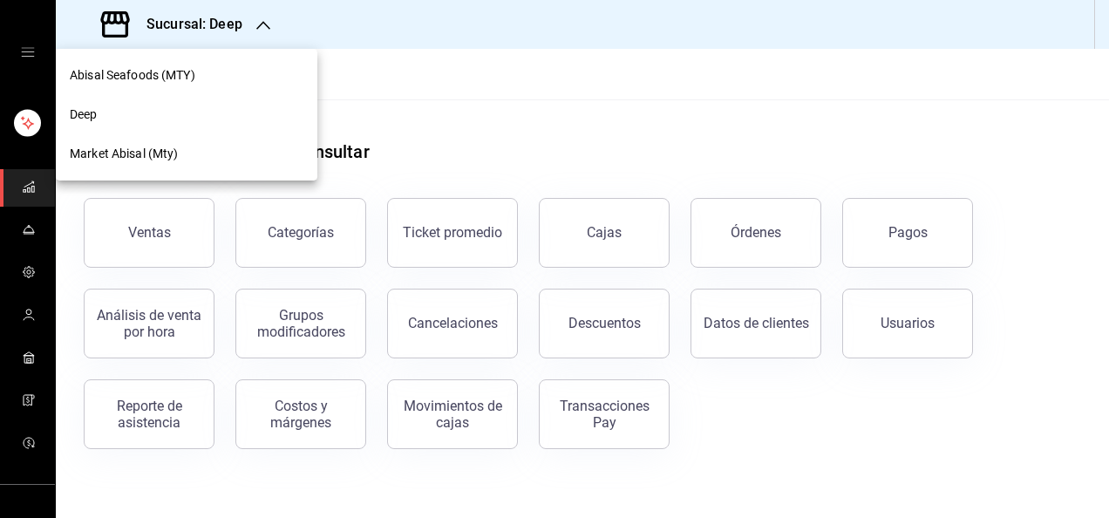
click at [211, 60] on div "Abisal Seafoods (MTY)" at bounding box center [187, 75] width 262 height 39
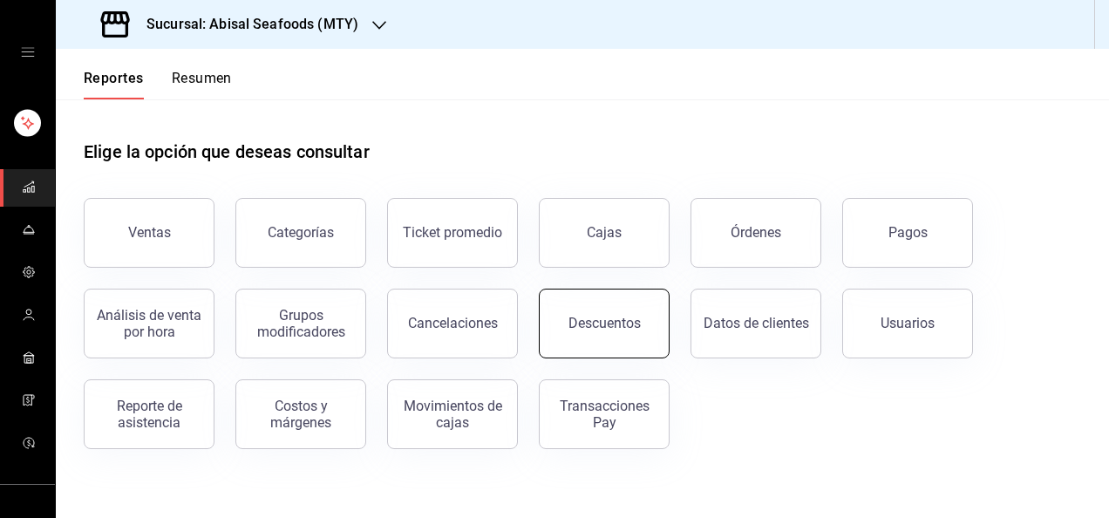
click at [591, 316] on div "Descuentos" at bounding box center [604, 323] width 72 height 17
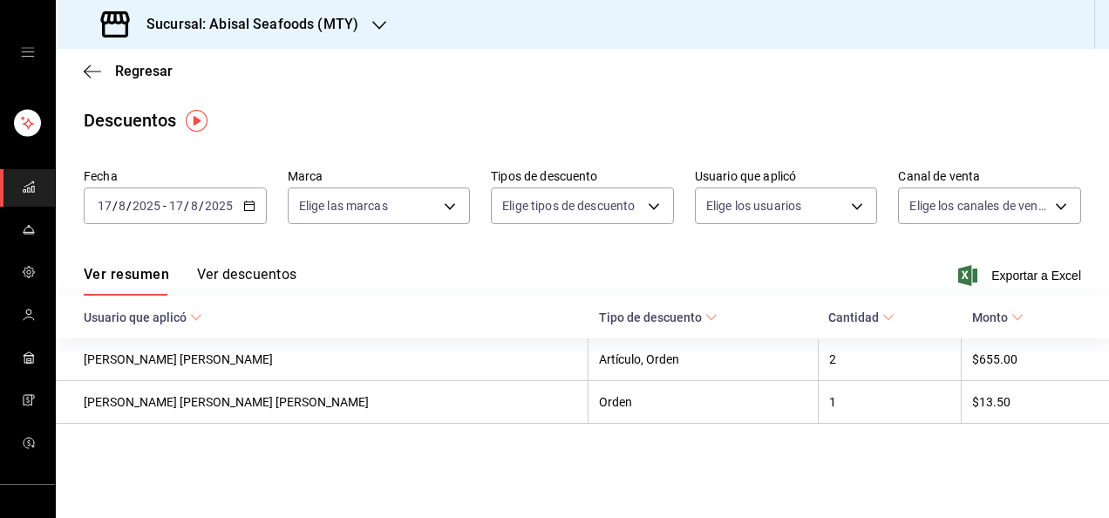
click at [279, 272] on button "Ver descuentos" at bounding box center [246, 281] width 99 height 30
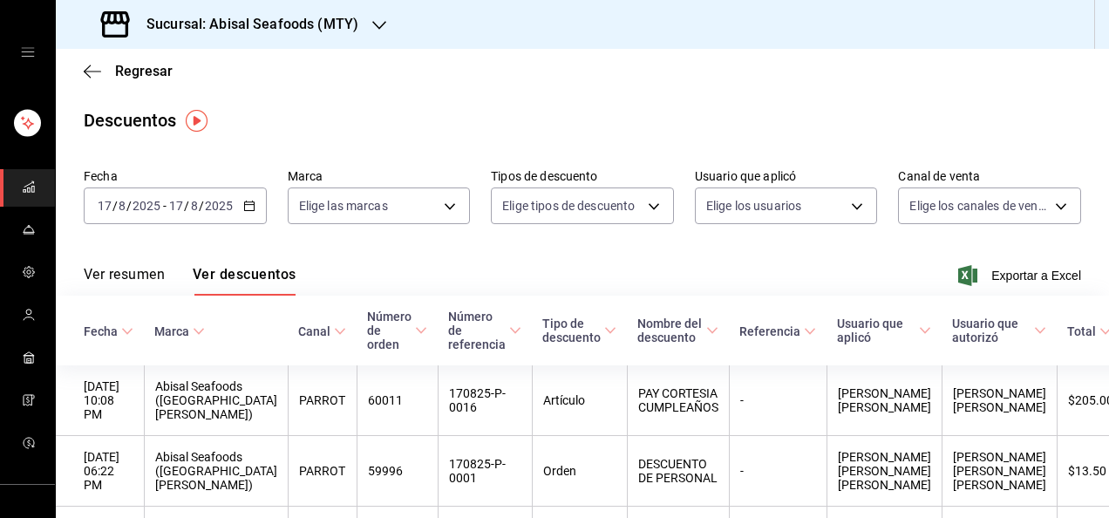
click at [176, 211] on input "17" at bounding box center [176, 206] width 16 height 14
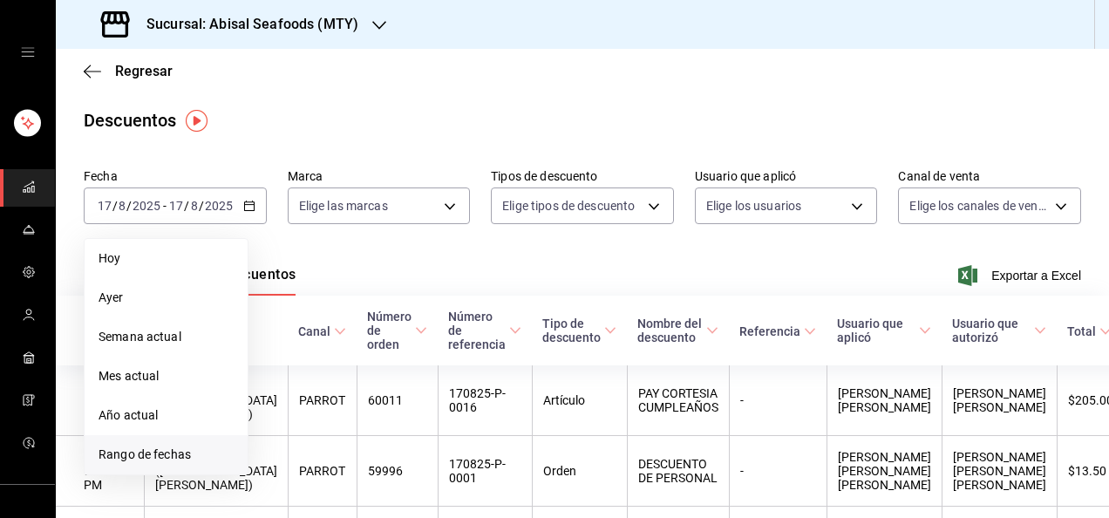
click at [159, 453] on span "Rango de fechas" at bounding box center [166, 454] width 135 height 18
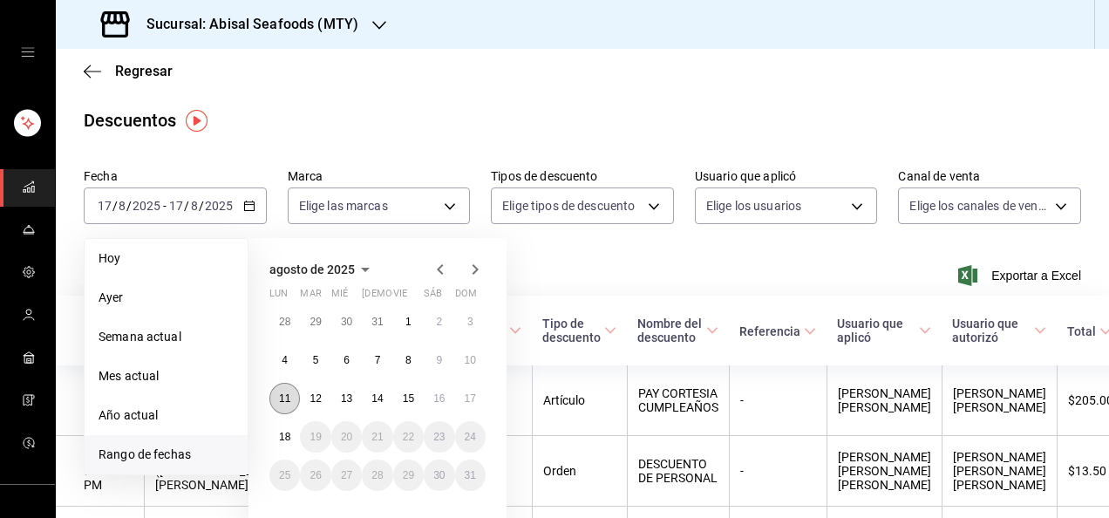
click at [282, 394] on abbr "11" at bounding box center [284, 398] width 11 height 12
click at [477, 391] on button "17" at bounding box center [470, 398] width 31 height 31
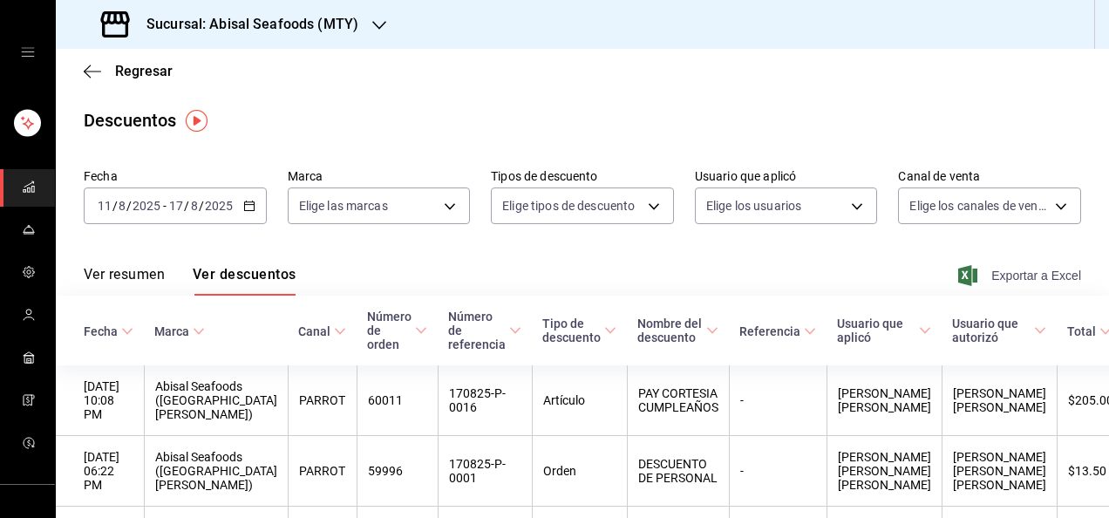
click at [1009, 271] on span "Exportar a Excel" at bounding box center [1021, 275] width 119 height 21
click at [159, 78] on span "Regresar" at bounding box center [144, 71] width 58 height 17
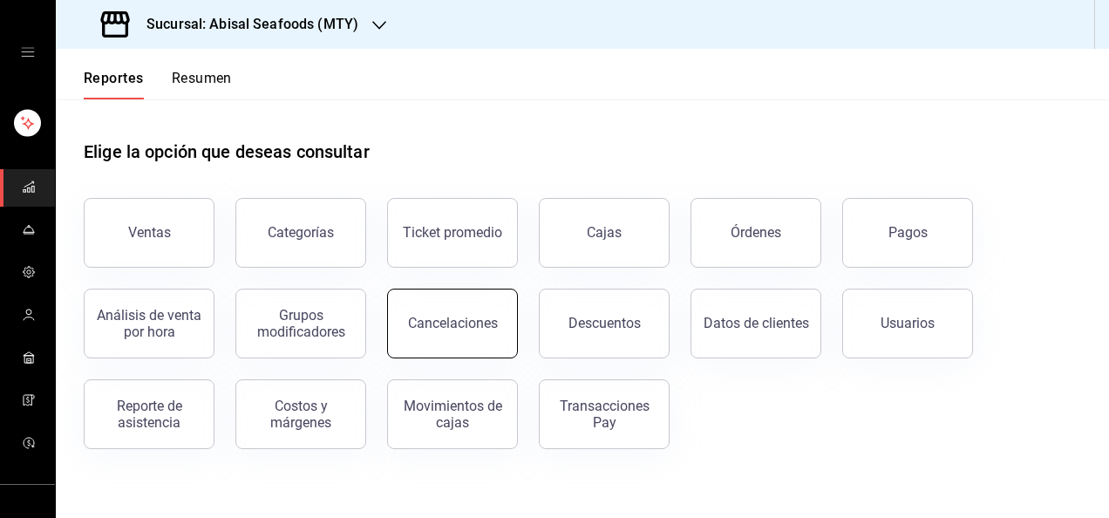
click at [447, 326] on div "Cancelaciones" at bounding box center [453, 323] width 90 height 17
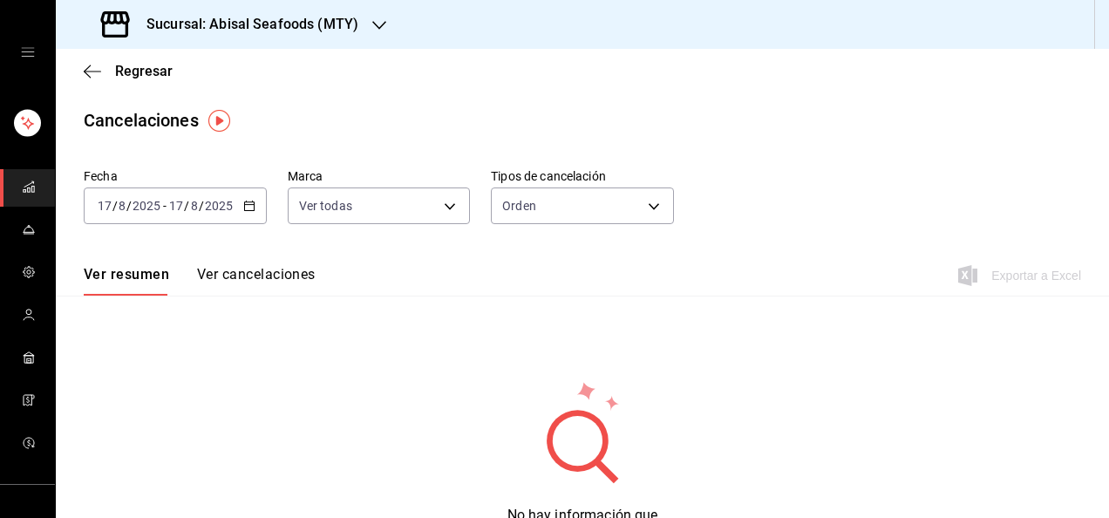
click at [201, 204] on span "/" at bounding box center [201, 206] width 5 height 14
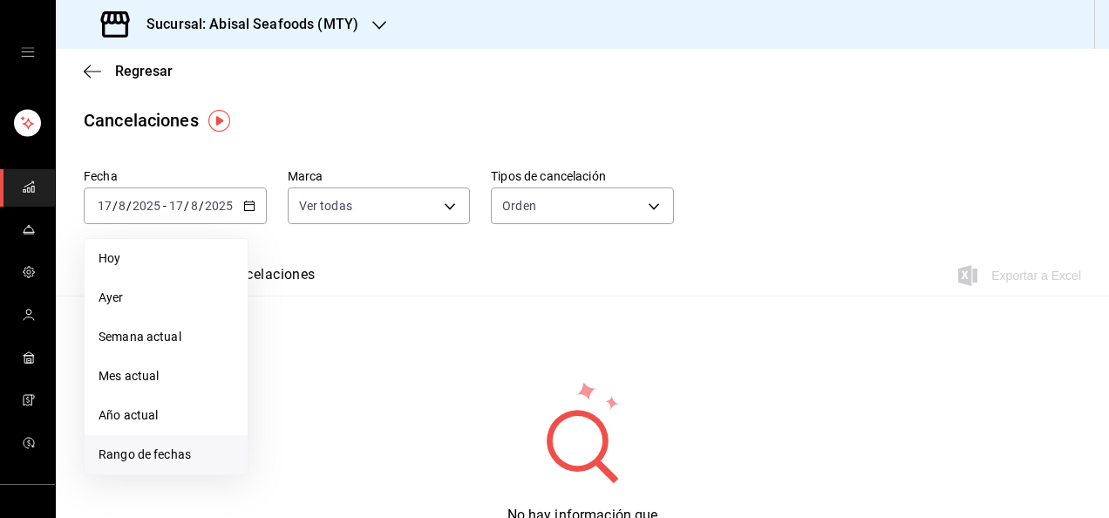
click at [167, 454] on span "Rango de fechas" at bounding box center [166, 454] width 135 height 18
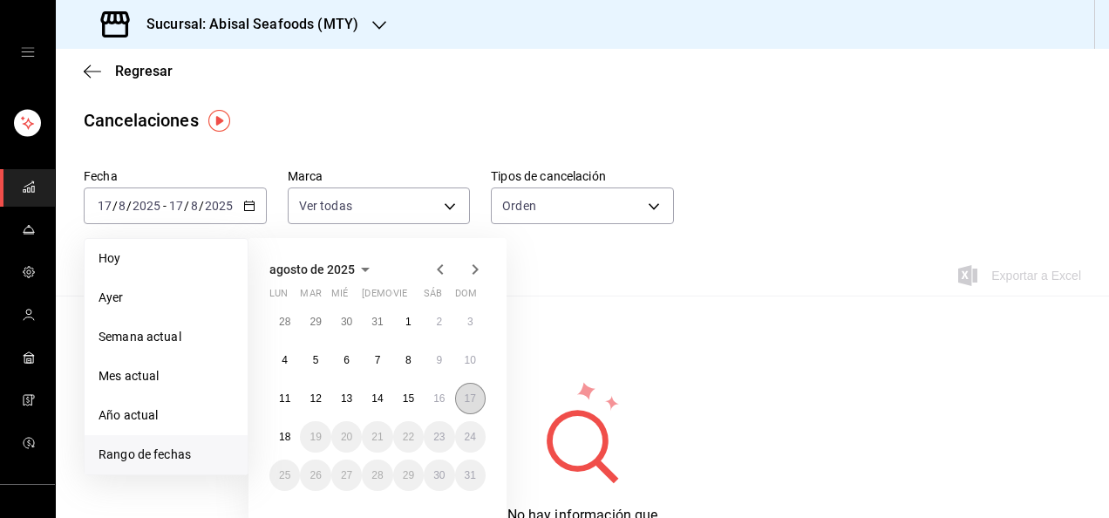
click at [467, 399] on abbr "17" at bounding box center [470, 398] width 11 height 12
click at [282, 399] on abbr "11" at bounding box center [284, 398] width 11 height 12
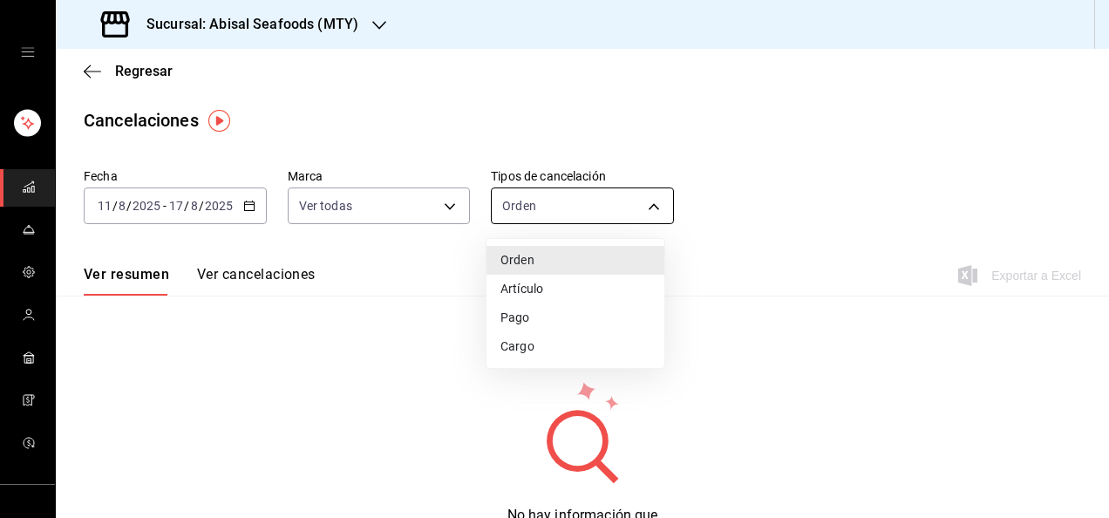
click at [579, 207] on body "Sucursal: Abisal Seafoods (MTY) Regresar Cancelaciones Fecha [DATE] [DATE] - [D…" at bounding box center [554, 259] width 1109 height 518
click at [552, 286] on li "Artículo" at bounding box center [575, 289] width 178 height 29
type input "ORDER_ITEM"
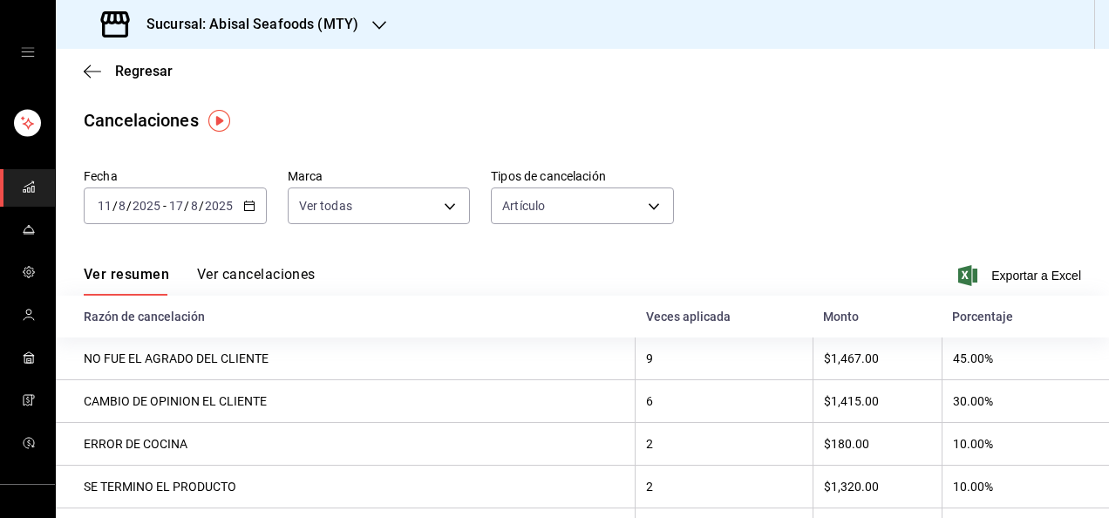
click at [292, 275] on button "Ver cancelaciones" at bounding box center [256, 281] width 119 height 30
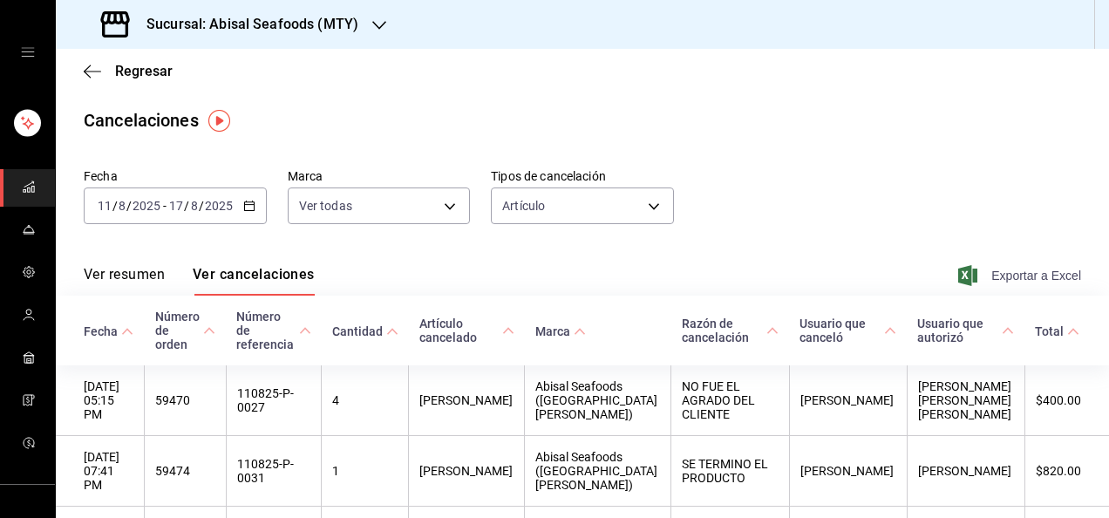
click at [1006, 270] on span "Exportar a Excel" at bounding box center [1021, 275] width 119 height 21
click at [152, 77] on span "Regresar" at bounding box center [144, 71] width 58 height 17
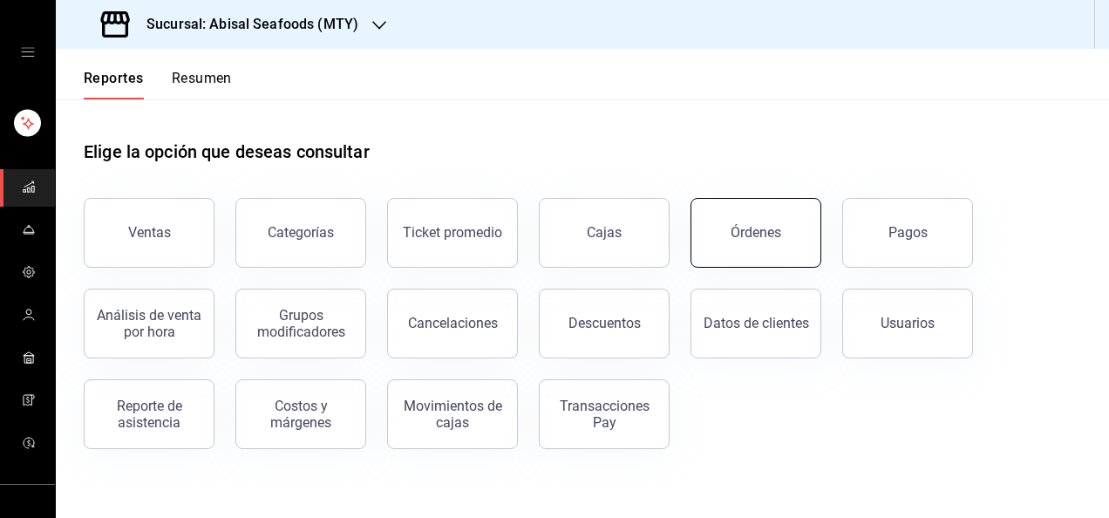
click at [743, 238] on div "Órdenes" at bounding box center [756, 232] width 51 height 17
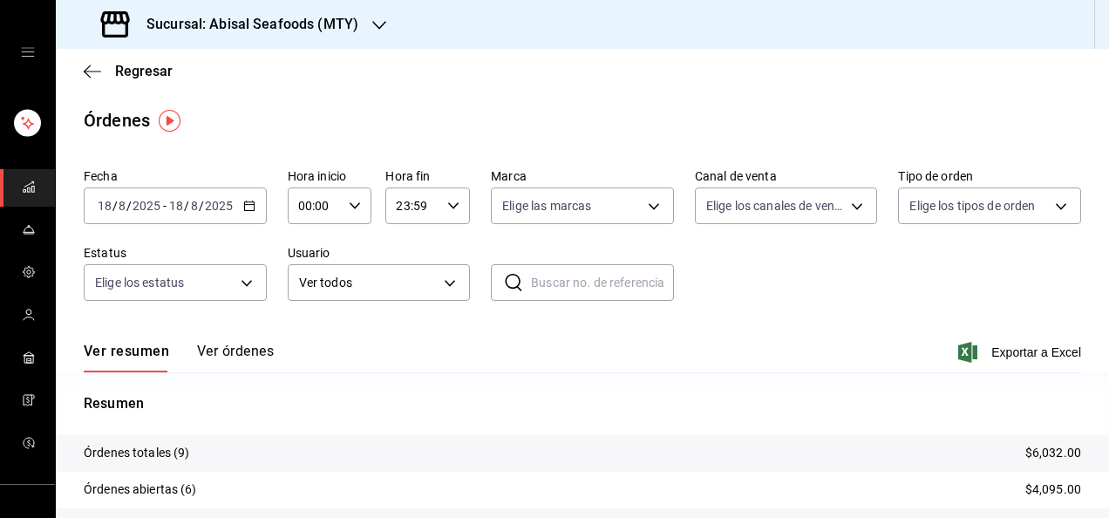
click at [192, 202] on input "8" at bounding box center [194, 206] width 9 height 14
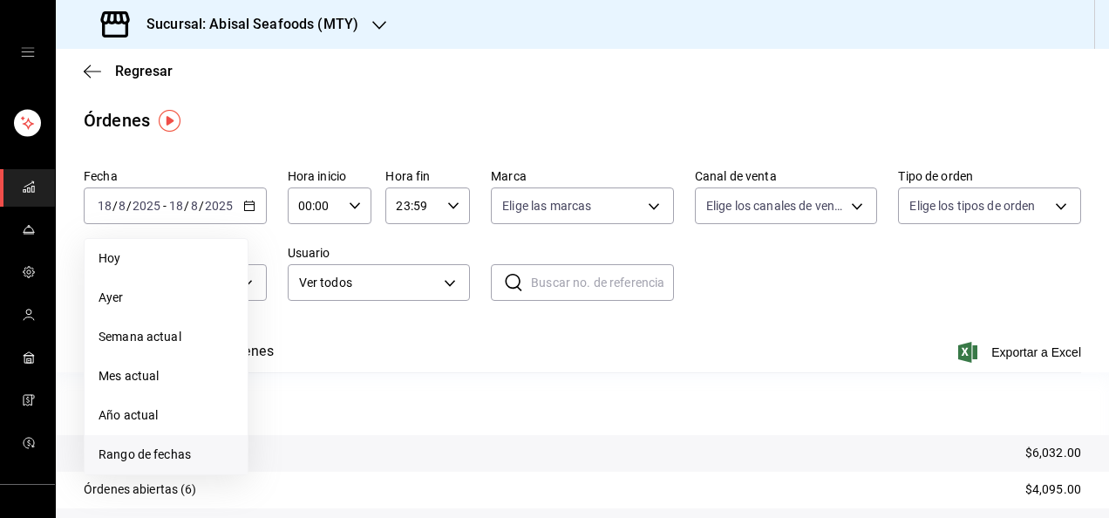
click at [146, 456] on span "Rango de fechas" at bounding box center [166, 454] width 135 height 18
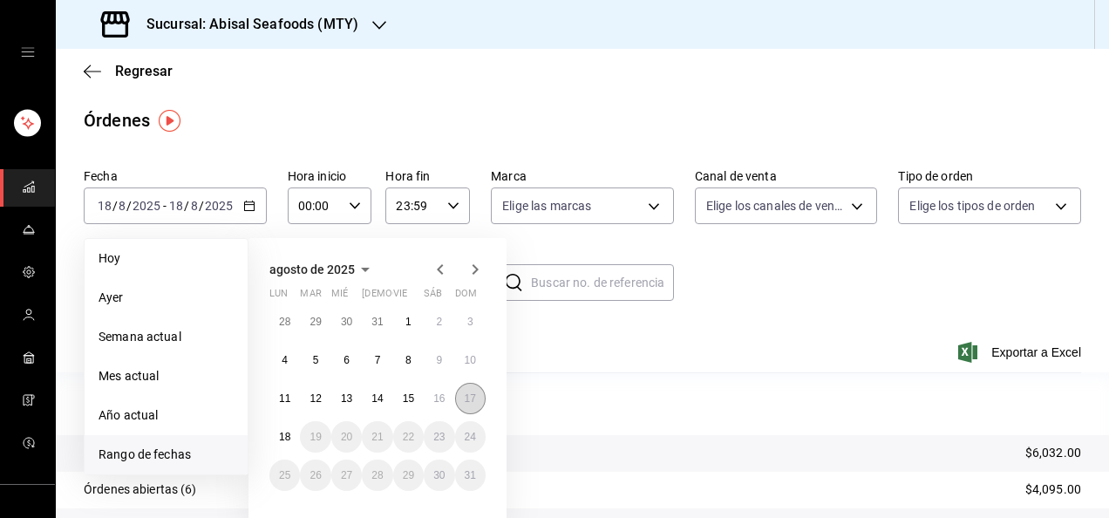
click at [472, 409] on button "17" at bounding box center [470, 398] width 31 height 31
click at [279, 397] on abbr "11" at bounding box center [284, 398] width 11 height 12
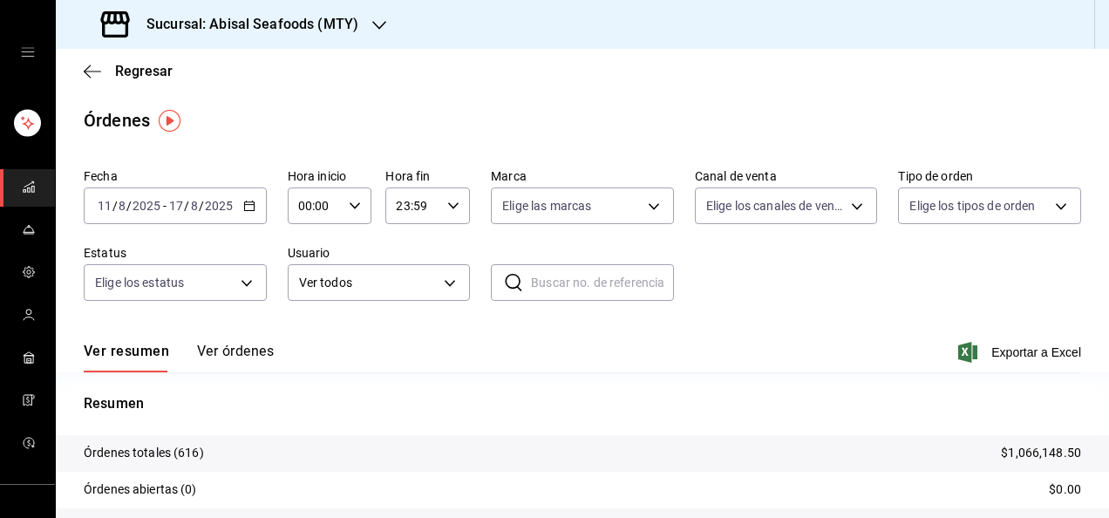
click at [255, 350] on button "Ver órdenes" at bounding box center [235, 358] width 77 height 30
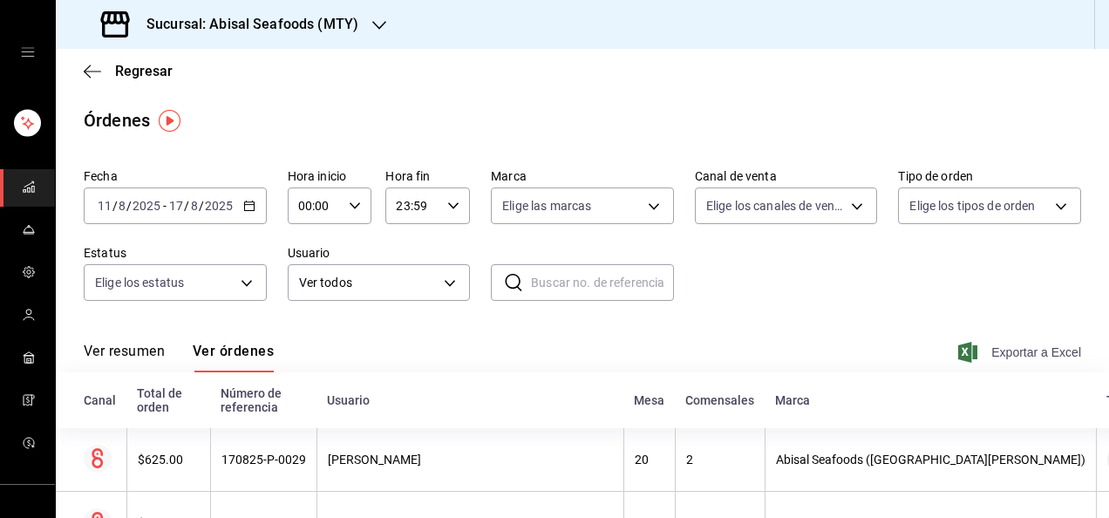
click at [1043, 352] on span "Exportar a Excel" at bounding box center [1021, 352] width 119 height 21
drag, startPoint x: 1043, startPoint y: 352, endPoint x: 817, endPoint y: 49, distance: 378.2
click at [1026, 82] on div "Regresar" at bounding box center [582, 71] width 1053 height 44
click at [1016, 352] on span "Exportar a Excel" at bounding box center [1021, 352] width 119 height 21
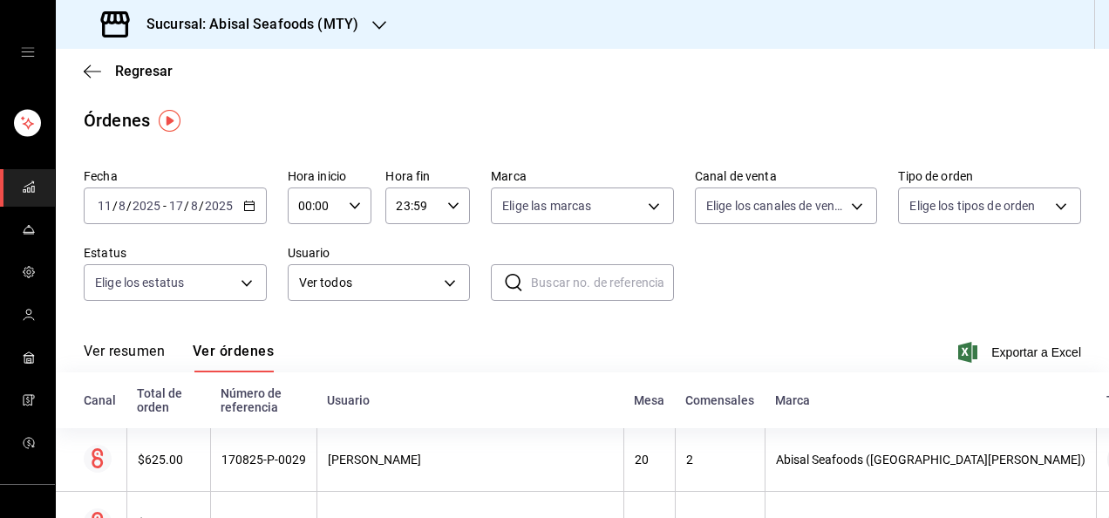
click at [156, 350] on button "Ver resumen" at bounding box center [124, 358] width 81 height 30
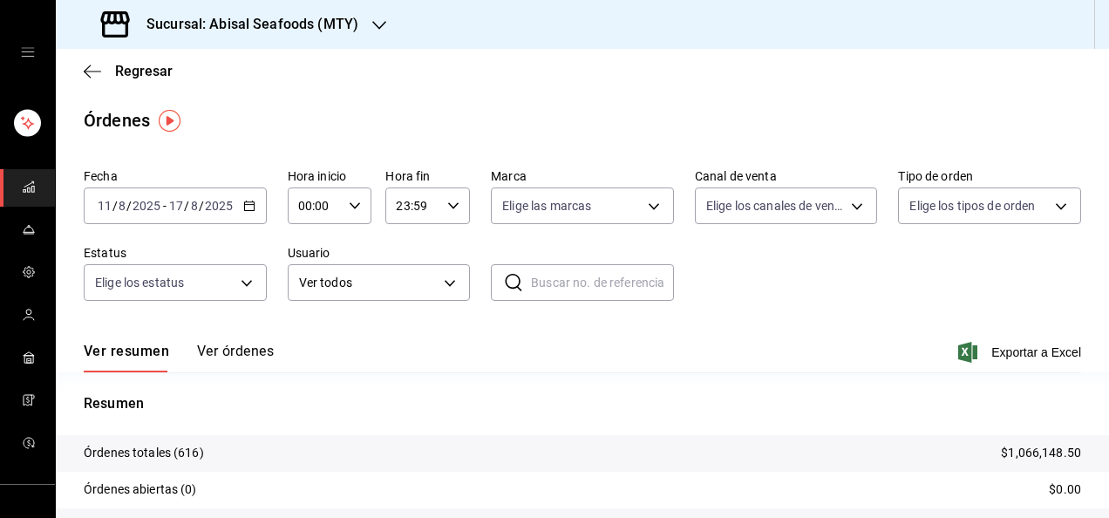
click at [548, 344] on div "Ver resumen Ver órdenes Exportar a Excel" at bounding box center [582, 347] width 997 height 51
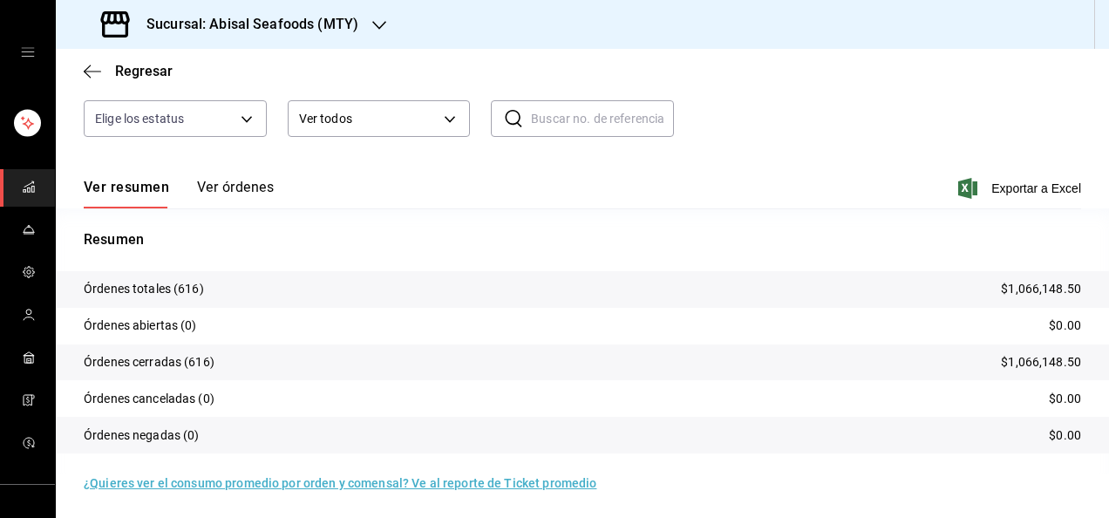
scroll to position [167, 0]
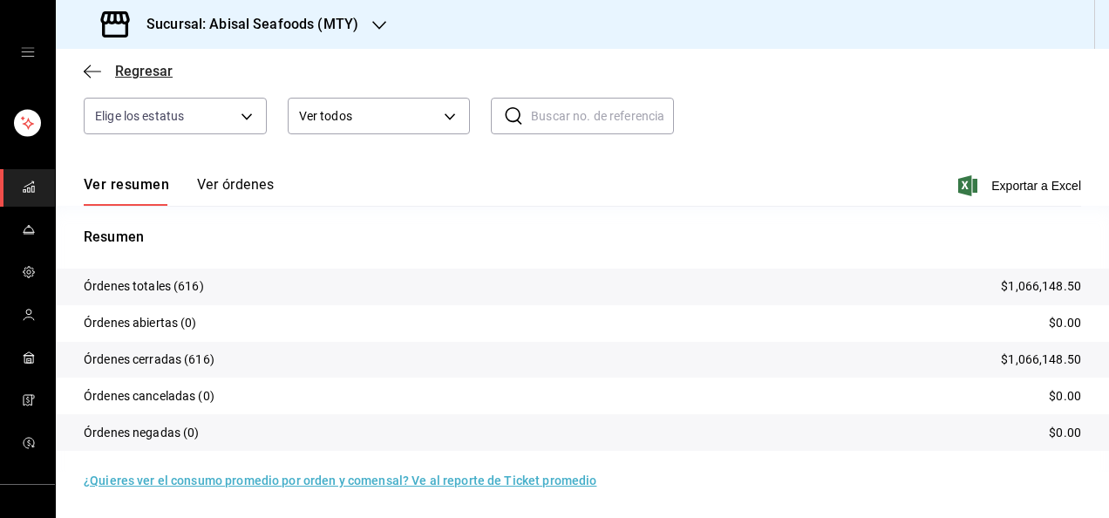
click at [139, 68] on span "Regresar" at bounding box center [144, 71] width 58 height 17
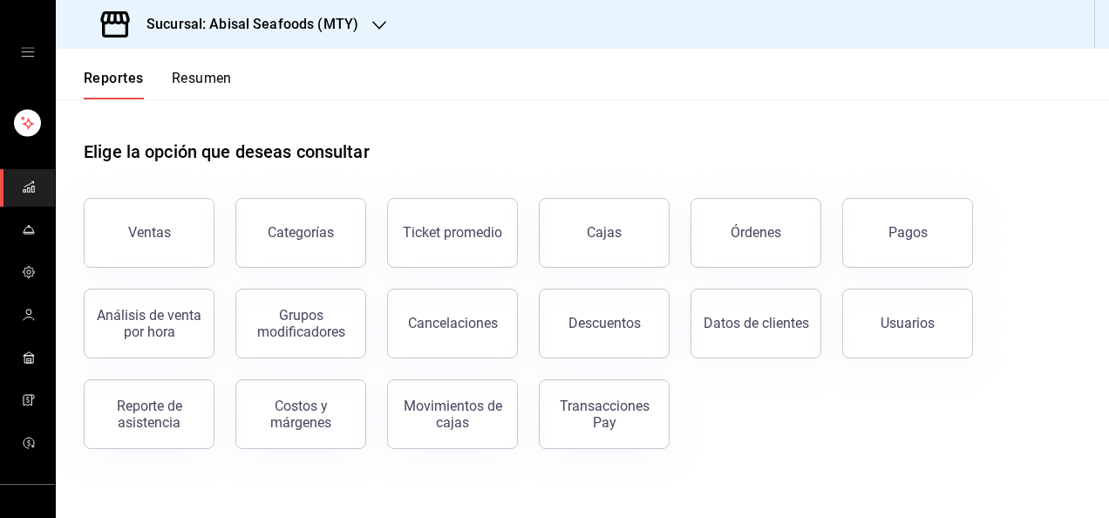
click at [221, 241] on div "Categorías" at bounding box center [290, 222] width 152 height 91
click at [178, 237] on button "Ventas" at bounding box center [149, 233] width 131 height 70
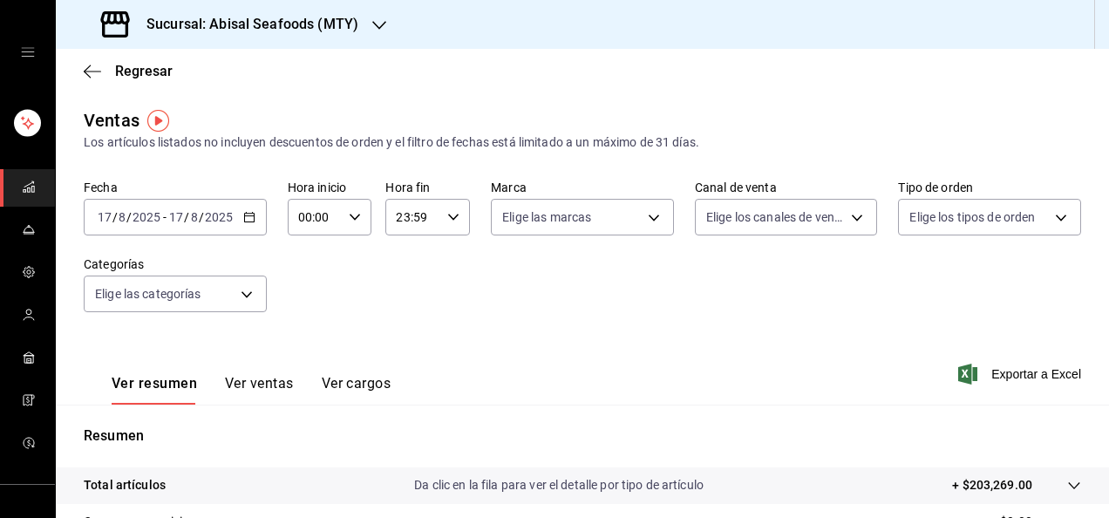
click at [192, 214] on input "8" at bounding box center [194, 217] width 9 height 14
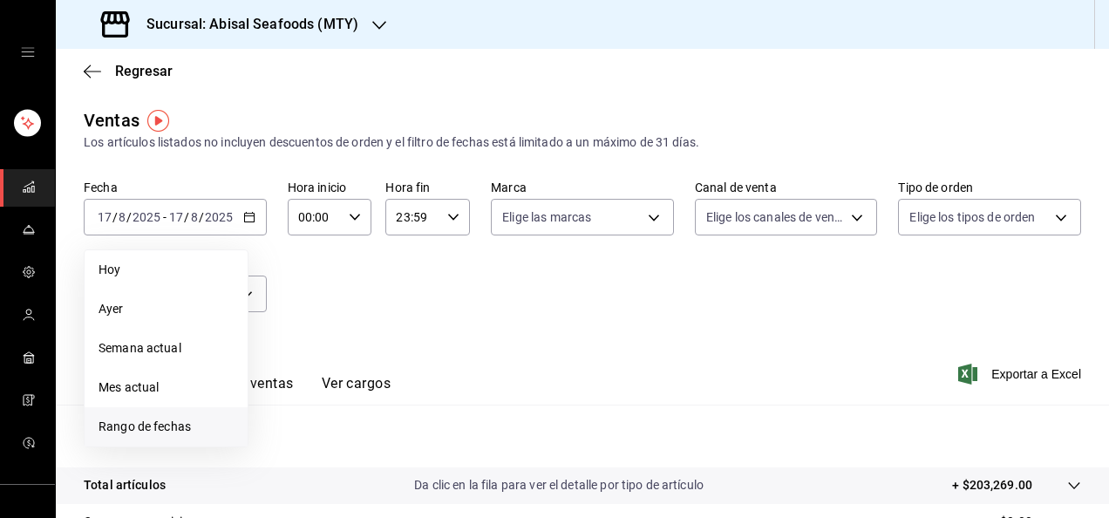
click at [142, 423] on span "Rango de fechas" at bounding box center [166, 427] width 135 height 18
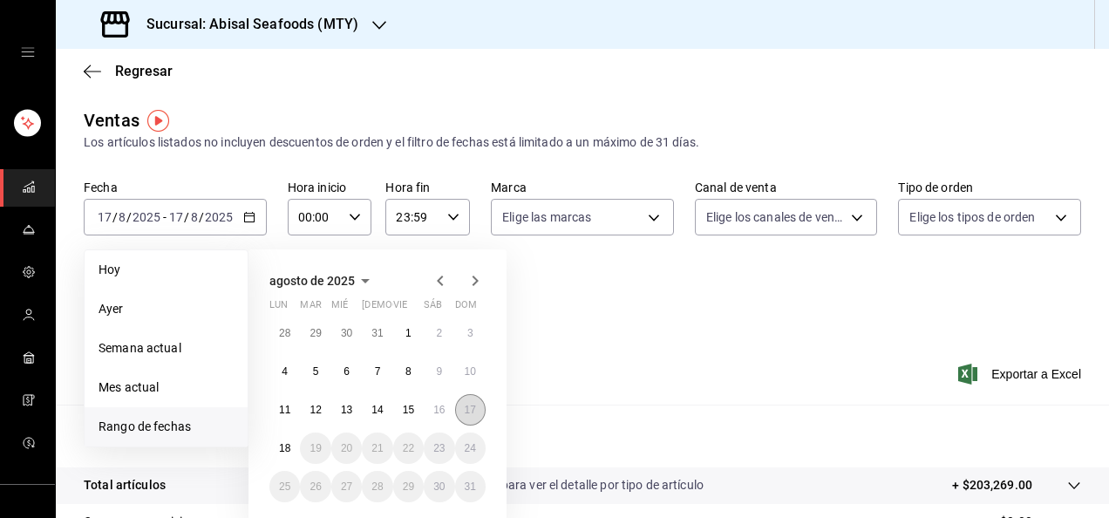
click at [475, 412] on abbr "17" at bounding box center [470, 410] width 11 height 12
click at [282, 411] on abbr "11" at bounding box center [284, 410] width 11 height 12
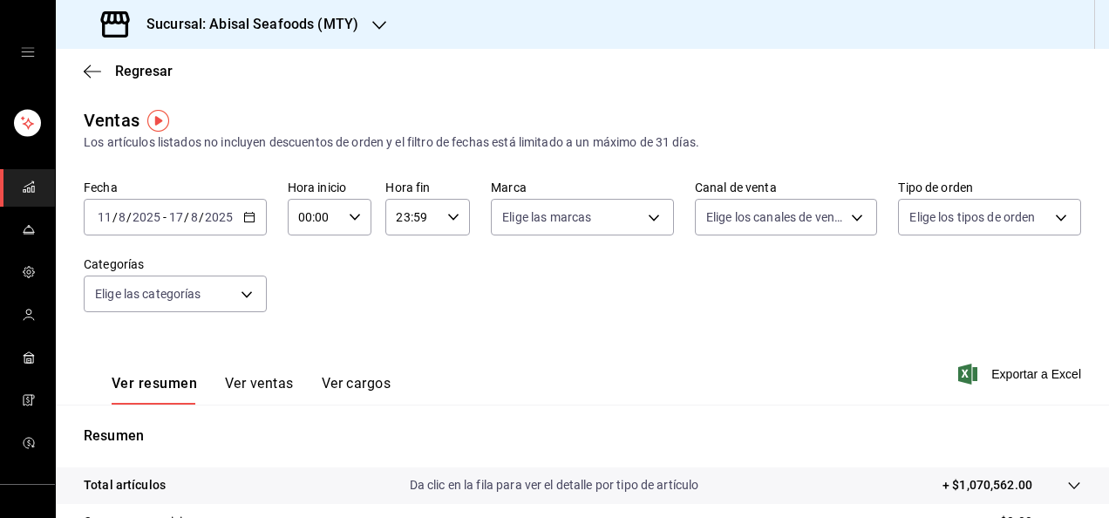
click at [235, 379] on button "Ver ventas" at bounding box center [259, 390] width 69 height 30
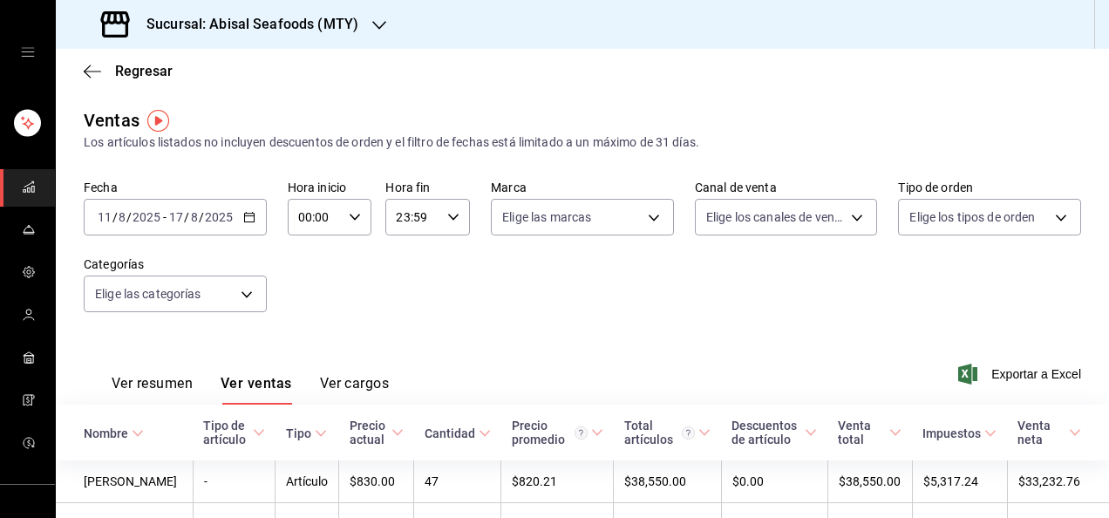
click at [643, 353] on div "Ver resumen Ver ventas Ver cargos Exportar a Excel" at bounding box center [582, 368] width 1053 height 71
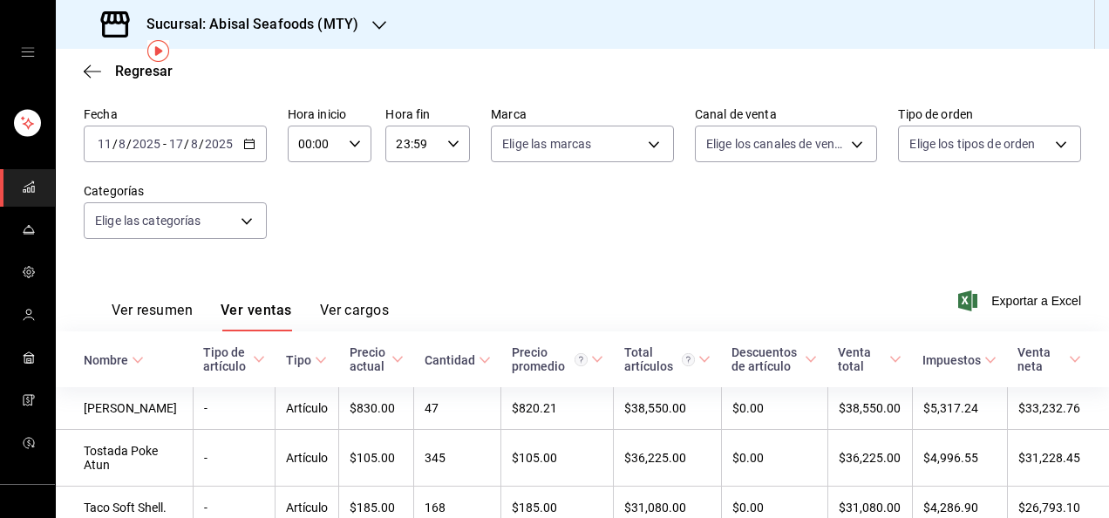
scroll to position [70, 0]
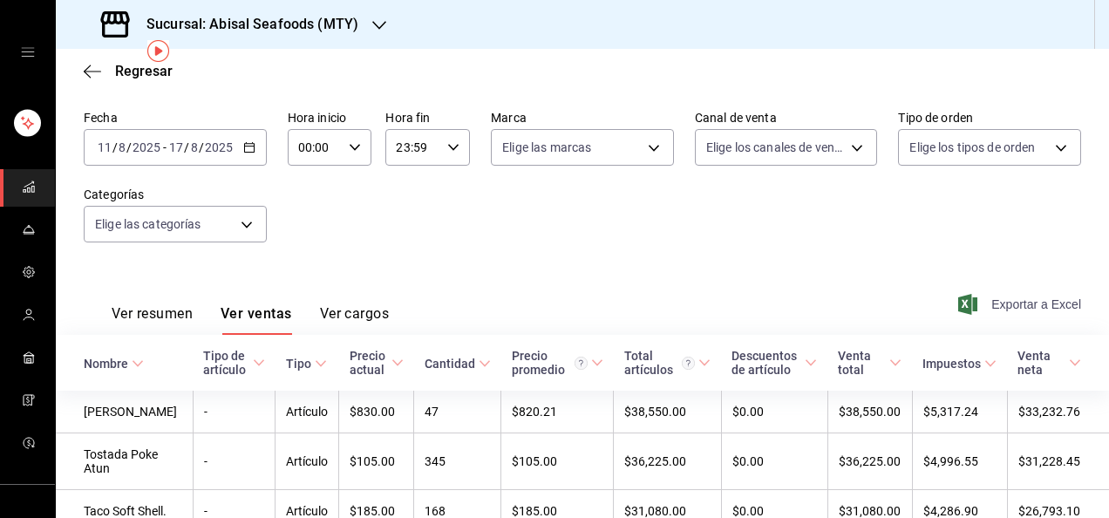
click at [1002, 309] on span "Exportar a Excel" at bounding box center [1021, 304] width 119 height 21
